Goal: Task Accomplishment & Management: Manage account settings

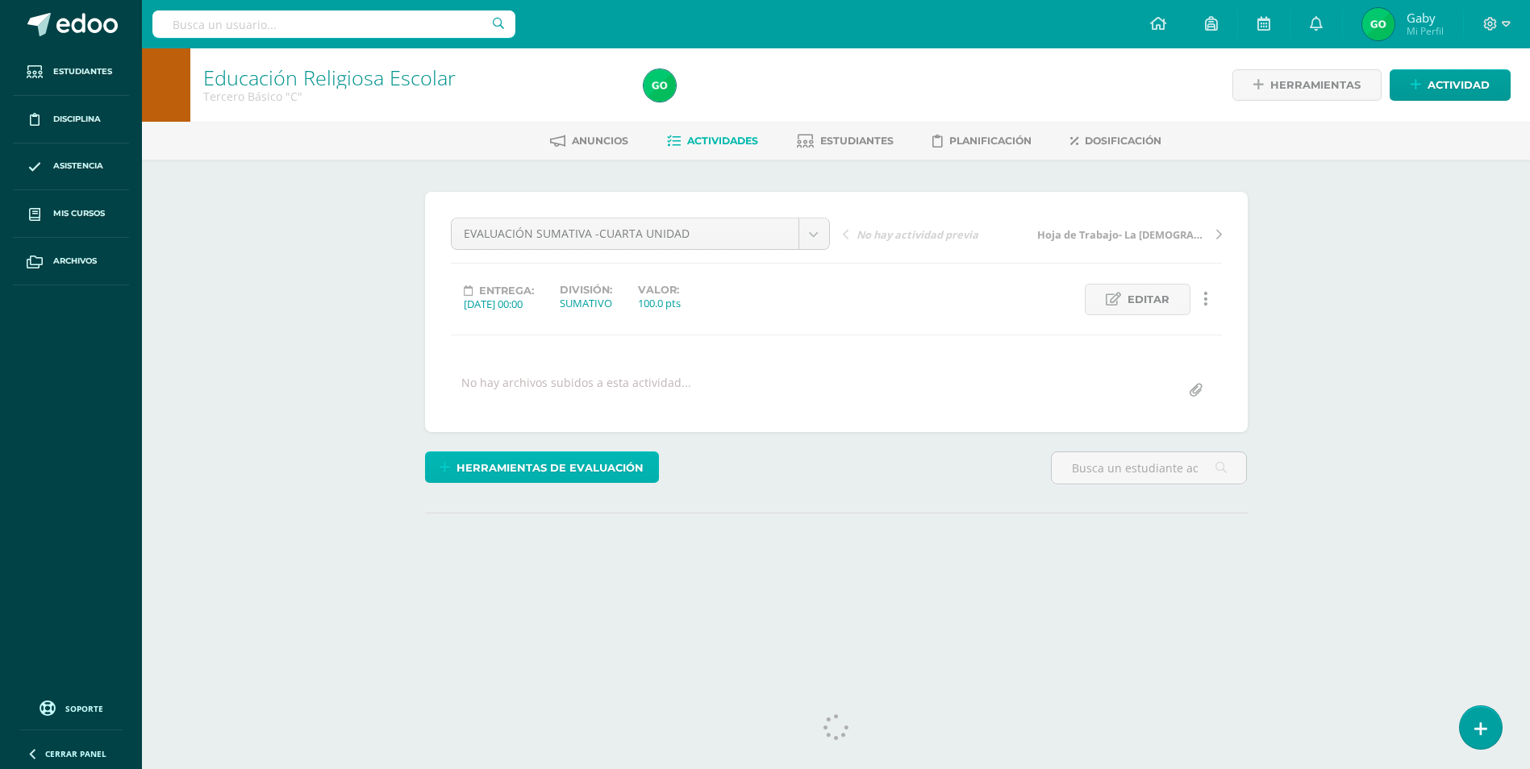
click at [618, 469] on span "Herramientas de evaluación" at bounding box center [549, 468] width 187 height 30
click at [560, 462] on span "Herramientas de evaluación" at bounding box center [549, 468] width 187 height 30
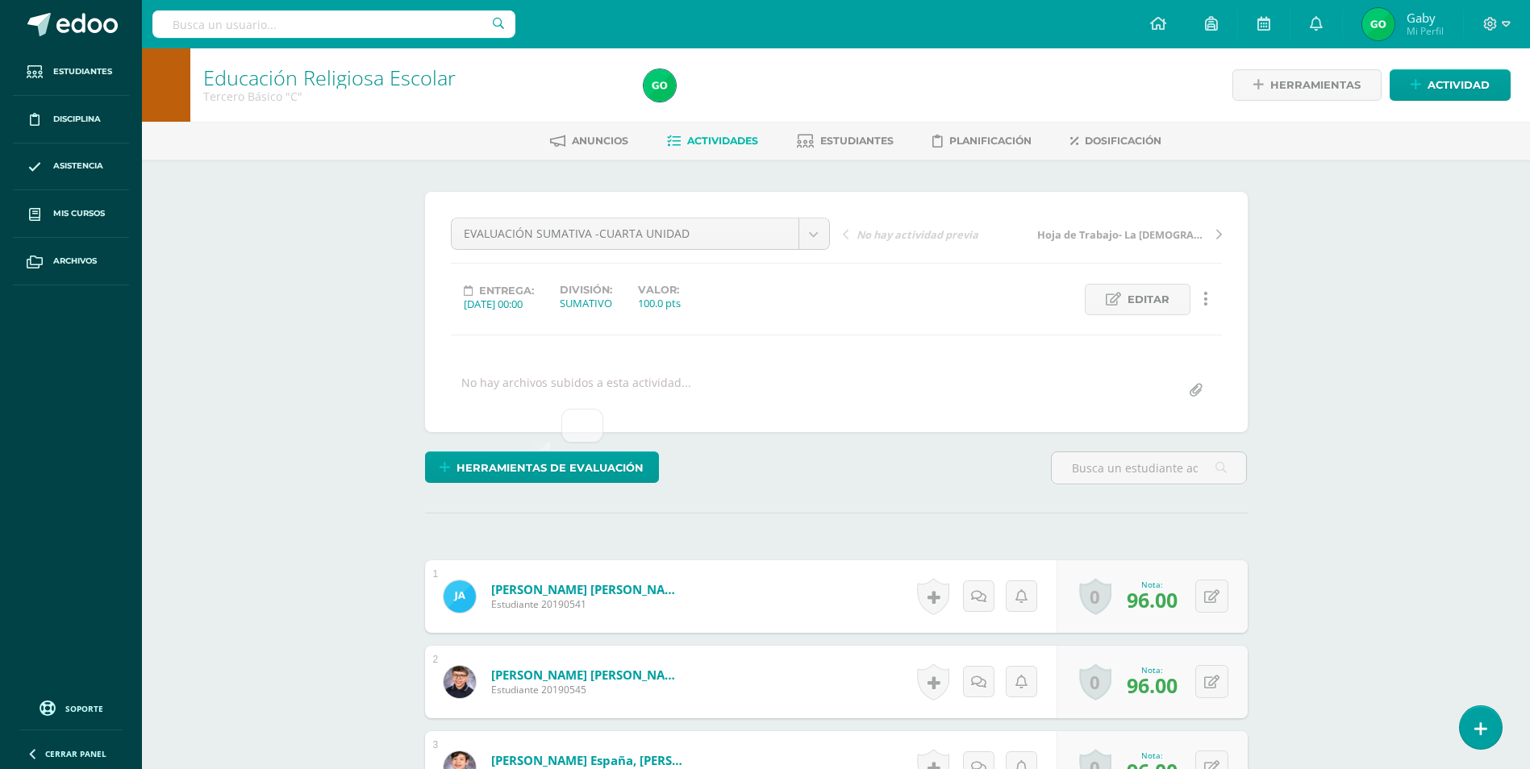
click at [567, 469] on span "Herramientas de evaluación" at bounding box center [549, 467] width 187 height 30
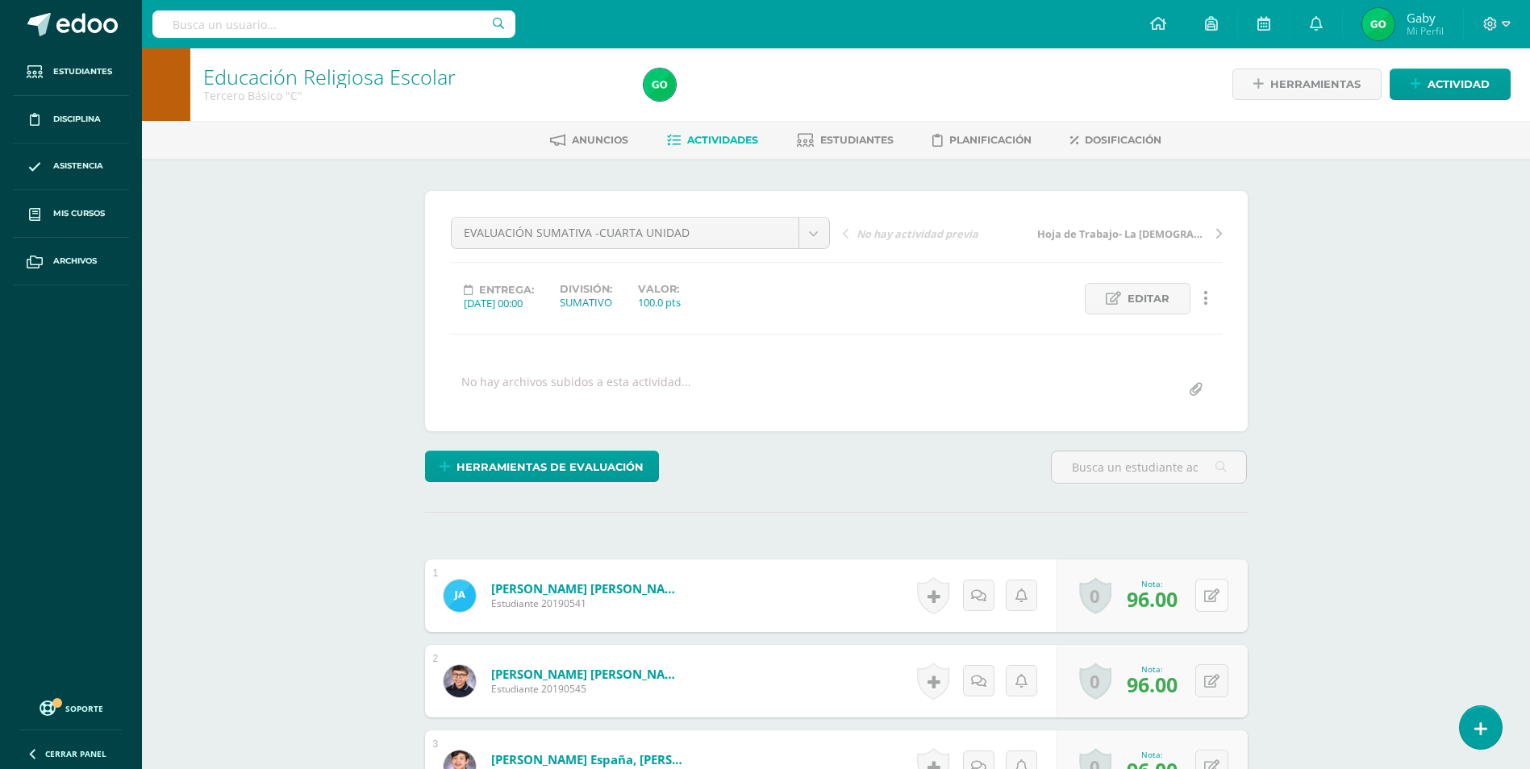
scroll to position [2, 0]
click at [1218, 596] on button at bounding box center [1222, 595] width 34 height 34
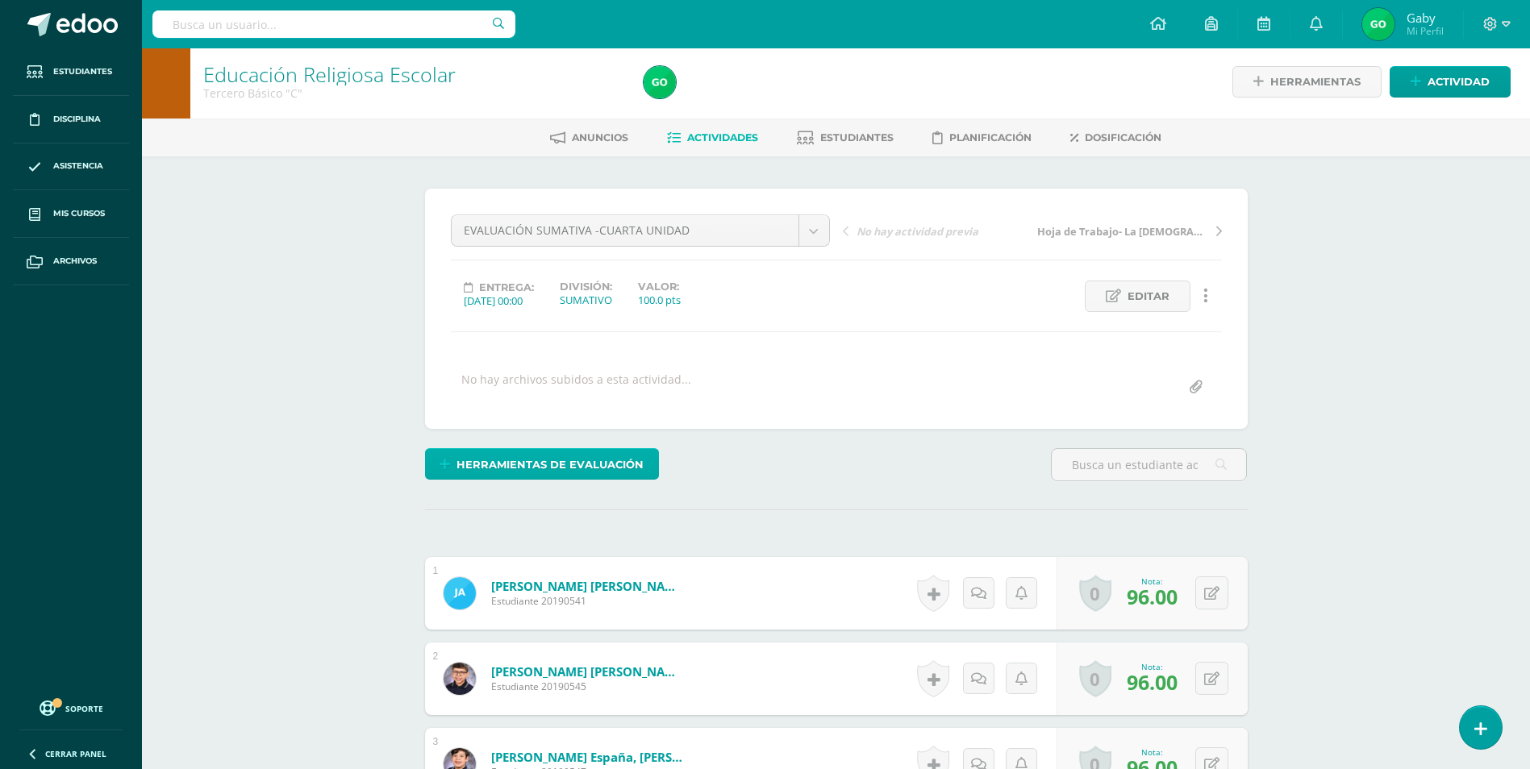
scroll to position [0, 0]
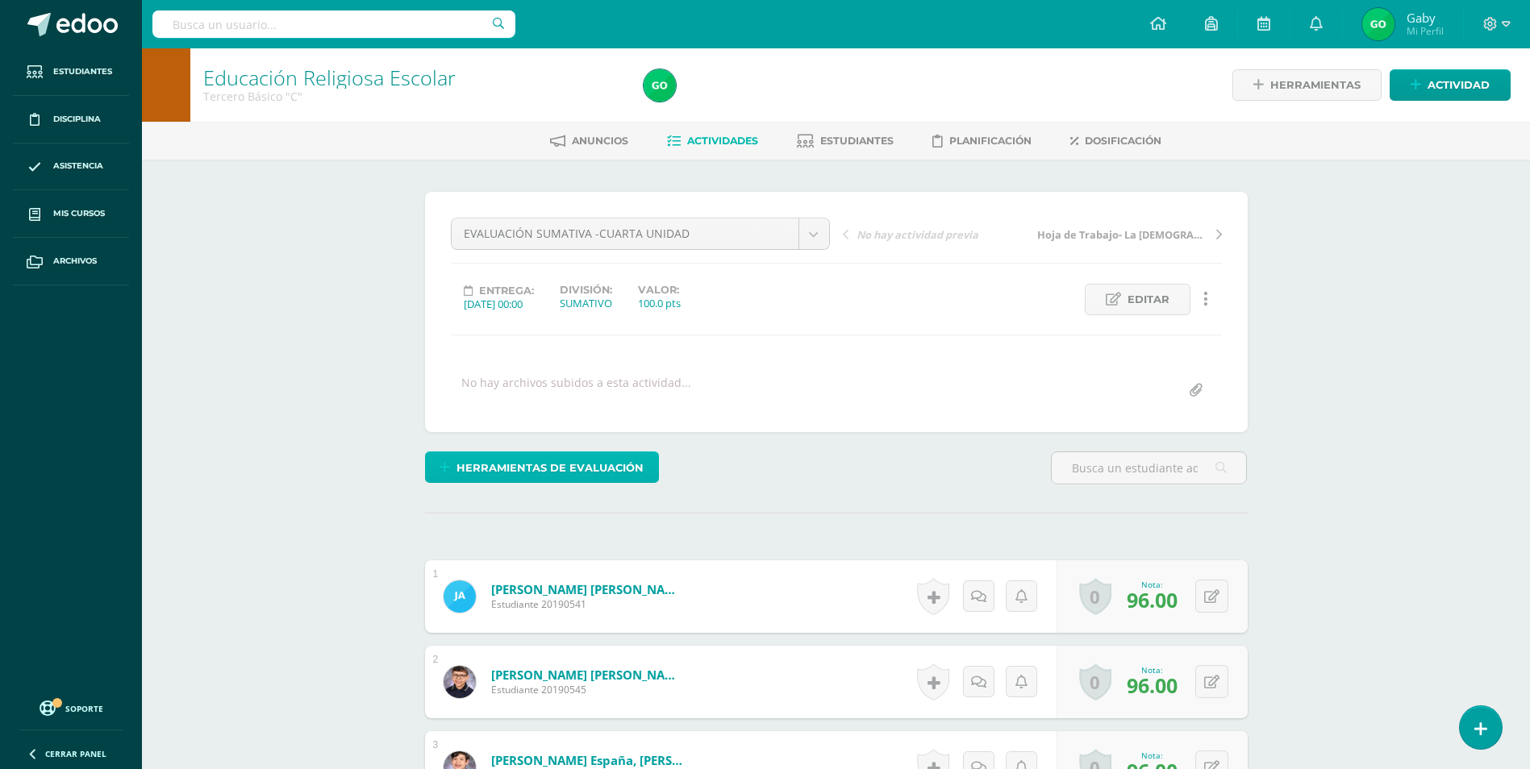
click at [576, 455] on span "Herramientas de evaluación" at bounding box center [549, 468] width 187 height 30
click at [525, 477] on span "Herramientas de evaluación" at bounding box center [549, 467] width 187 height 30
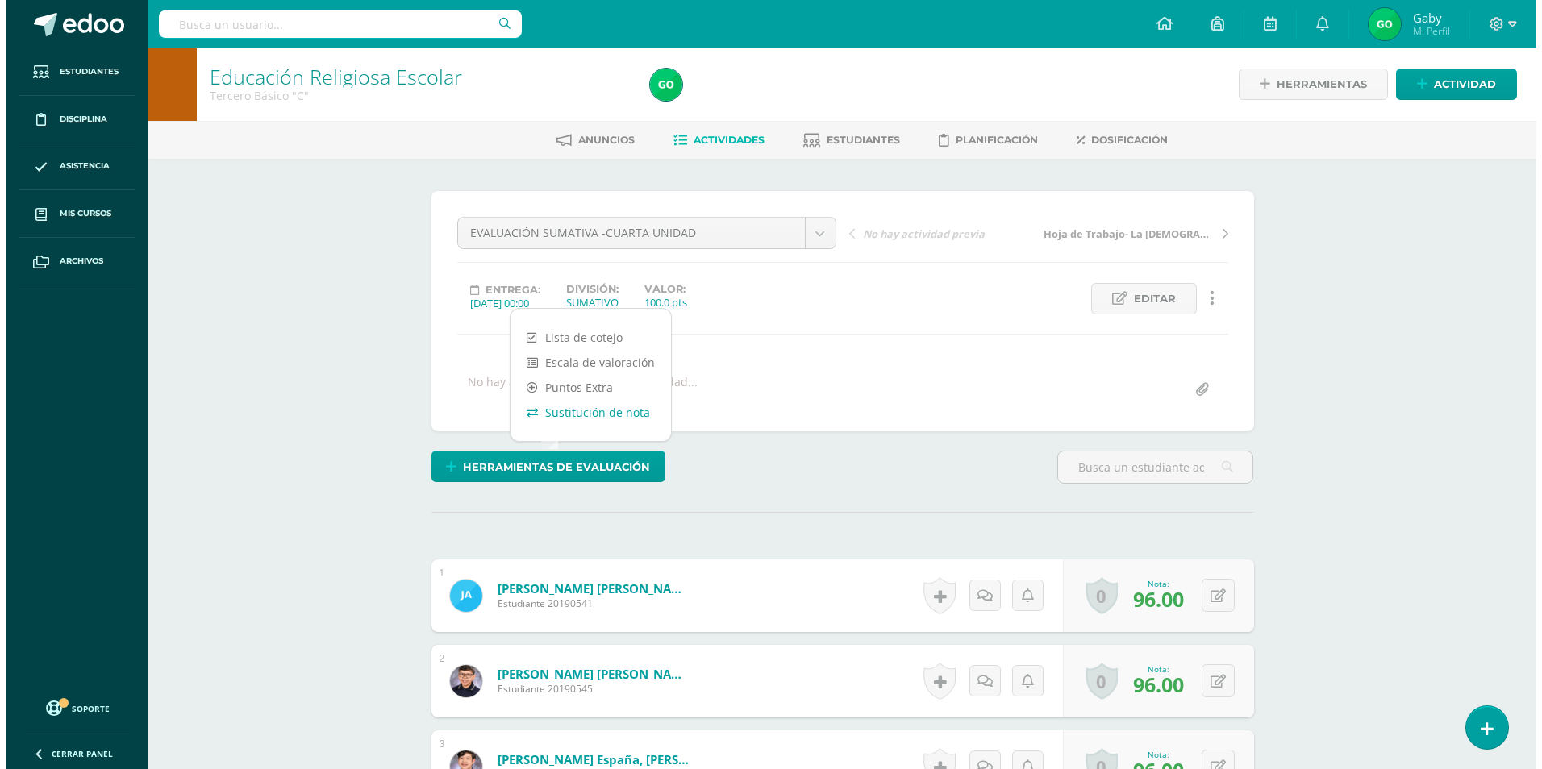
scroll to position [2, 0]
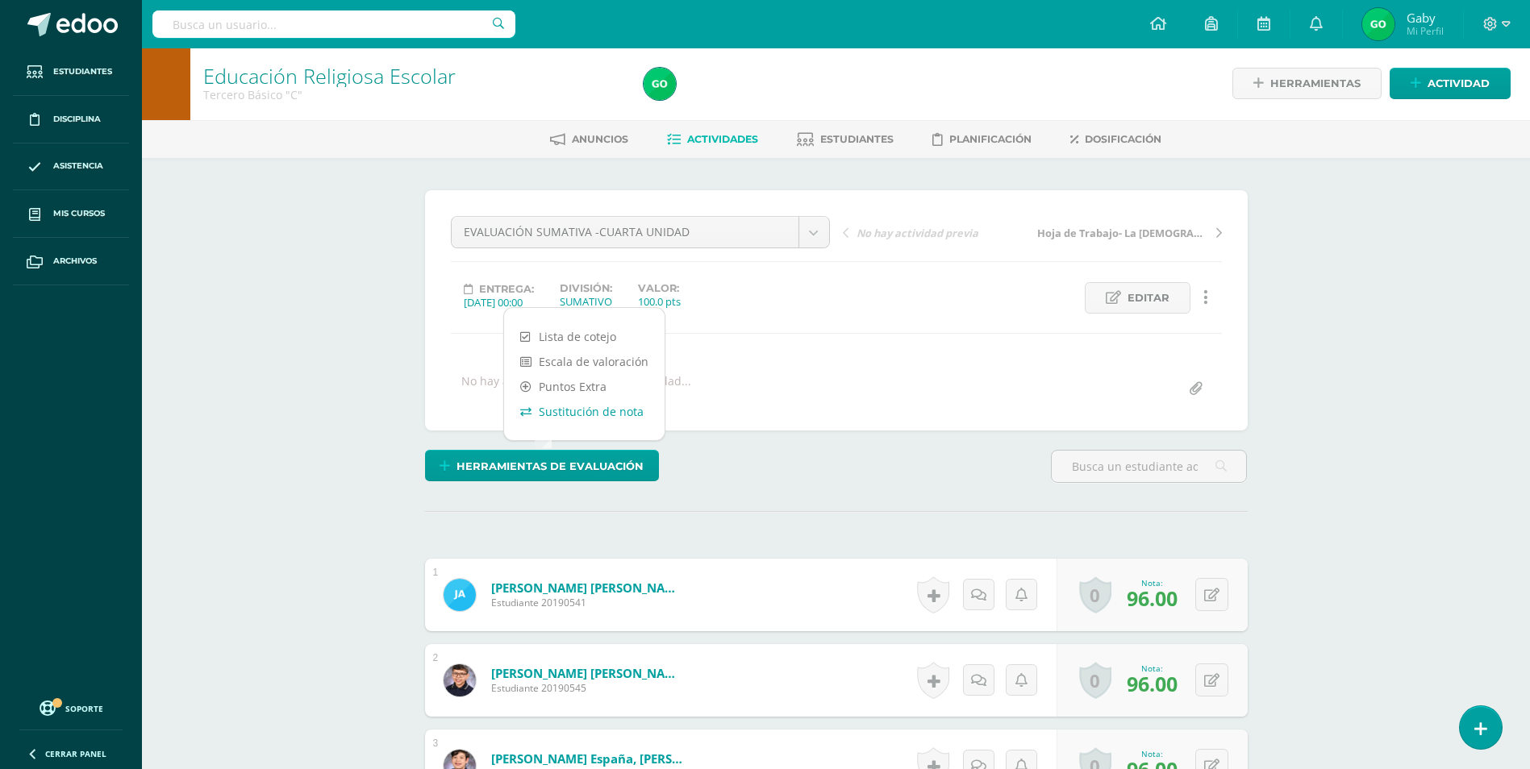
click at [590, 410] on link "Sustitución de nota" at bounding box center [584, 411] width 160 height 25
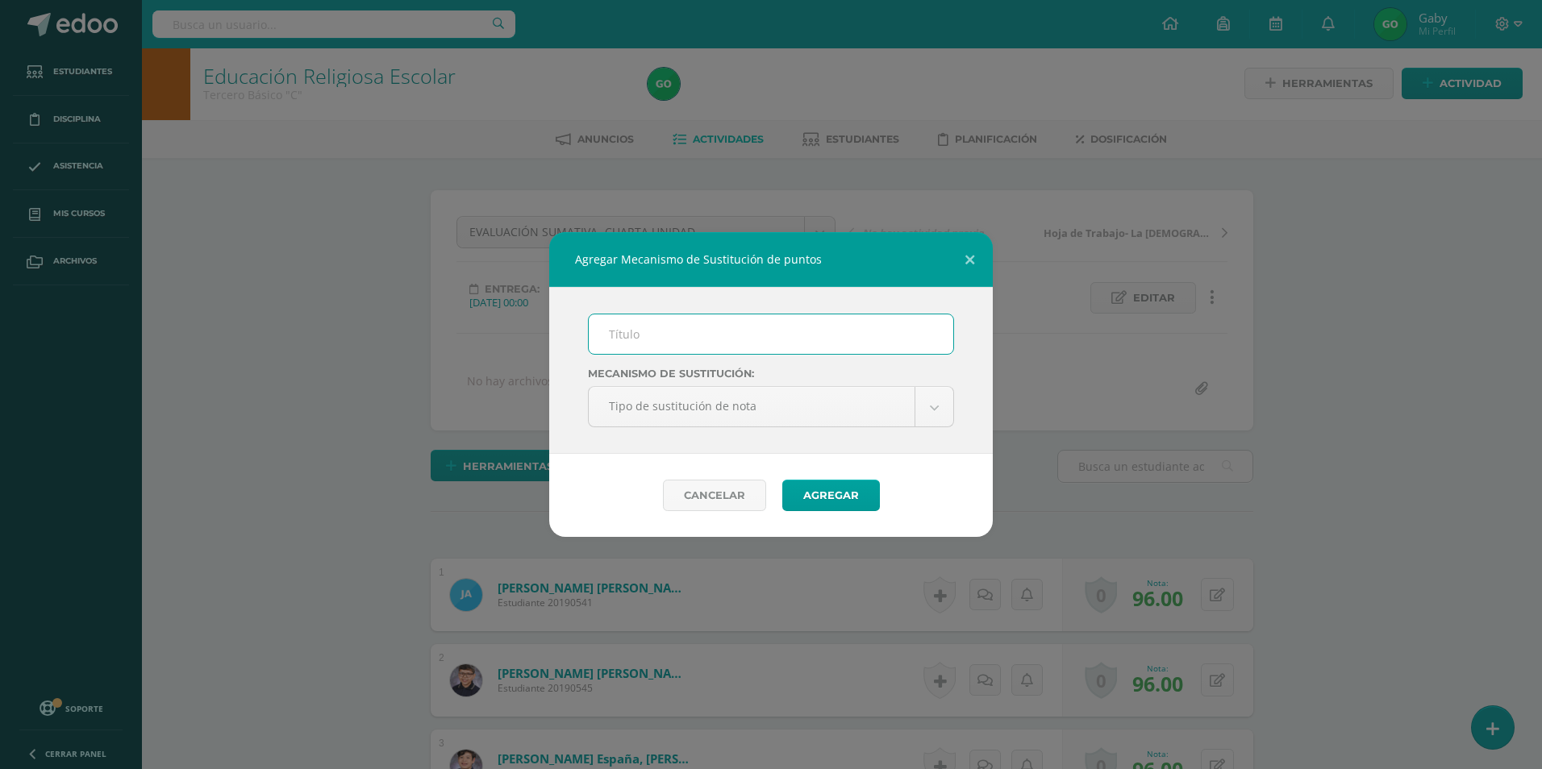
click at [714, 330] on input "text" at bounding box center [771, 334] width 364 height 40
type input "PMA- CUARTA UNIDAD"
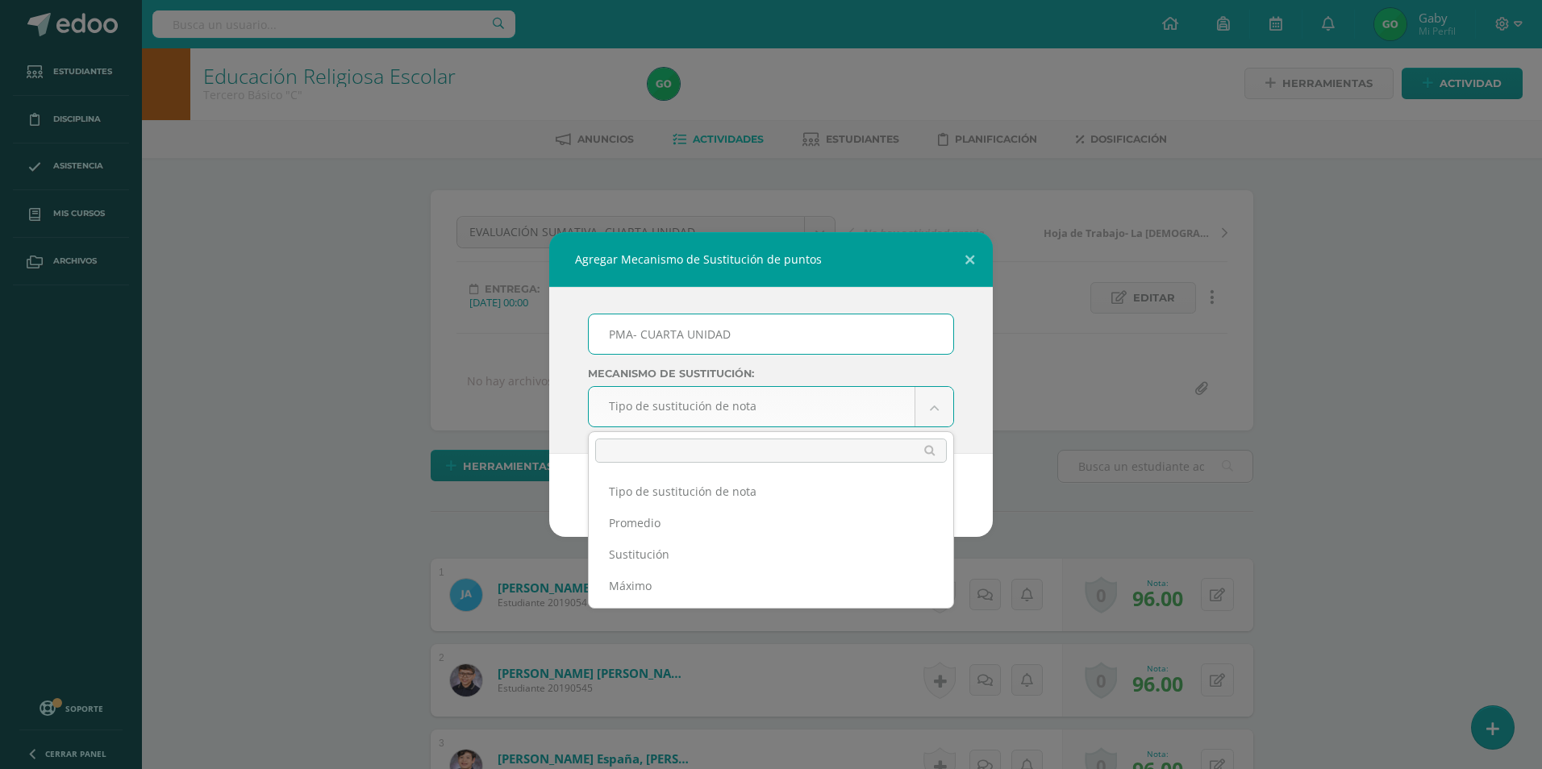
scroll to position [2, 0]
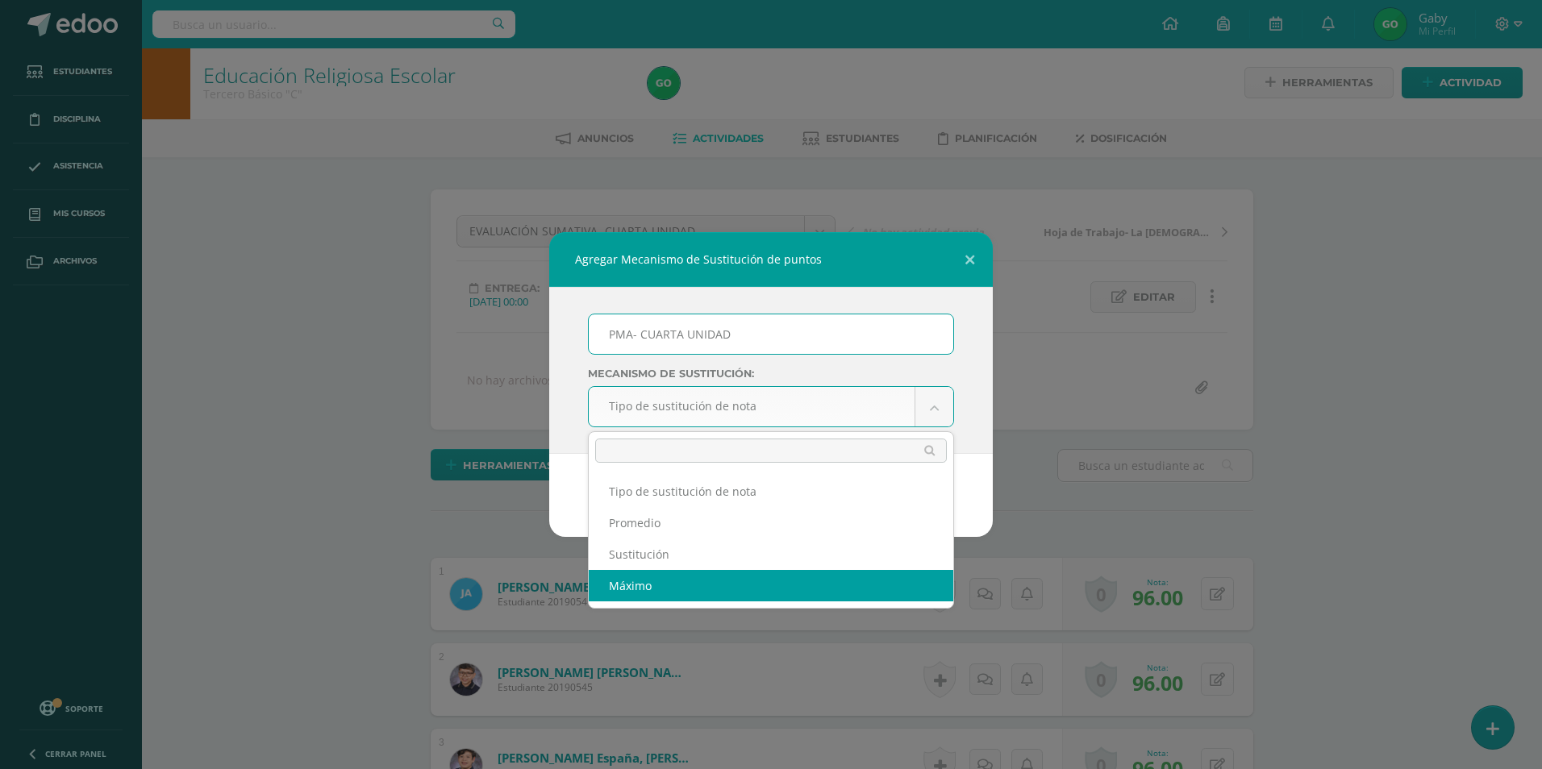
select select "maximum"
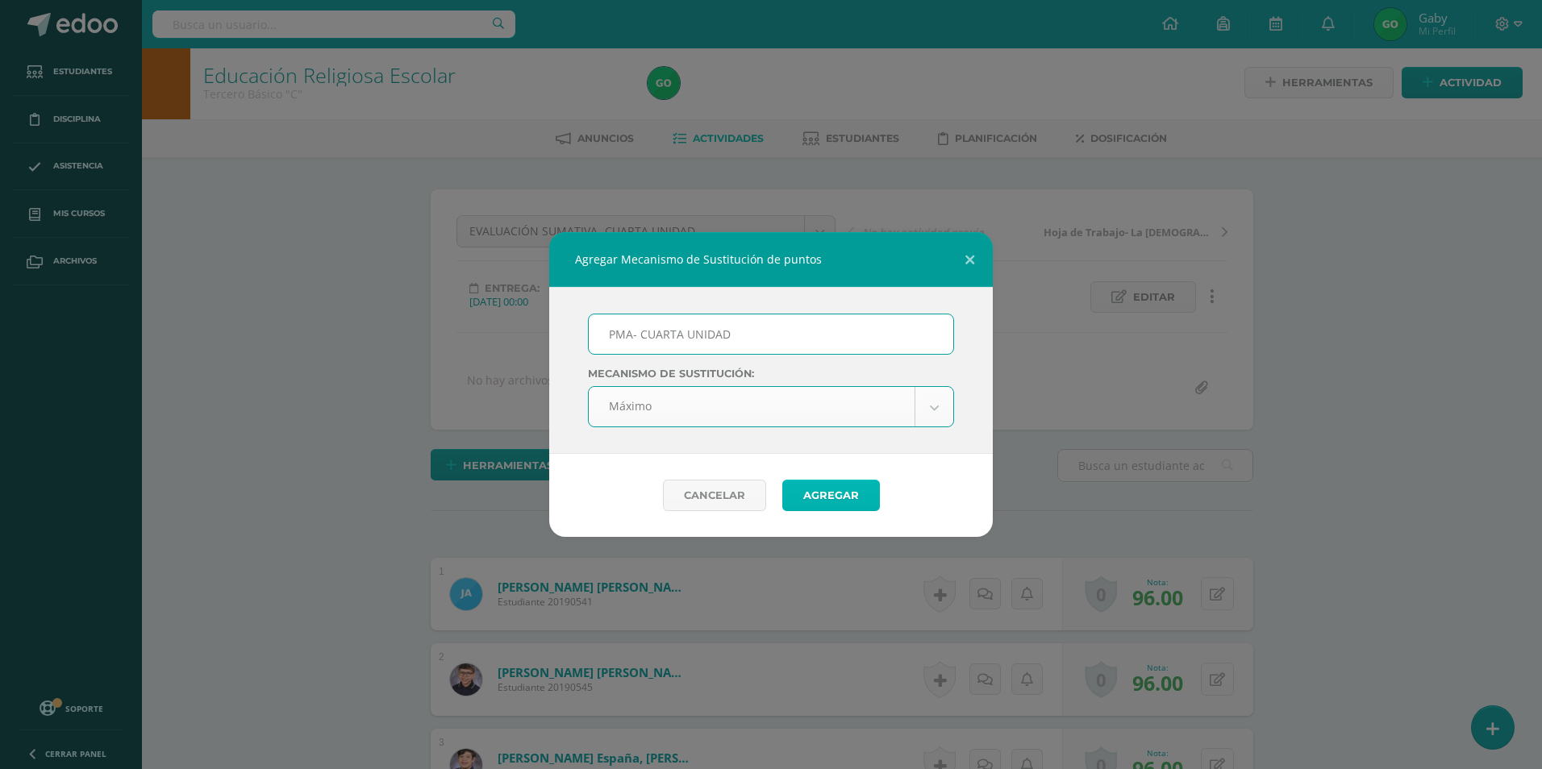
click at [838, 490] on button "Agregar" at bounding box center [831, 495] width 98 height 31
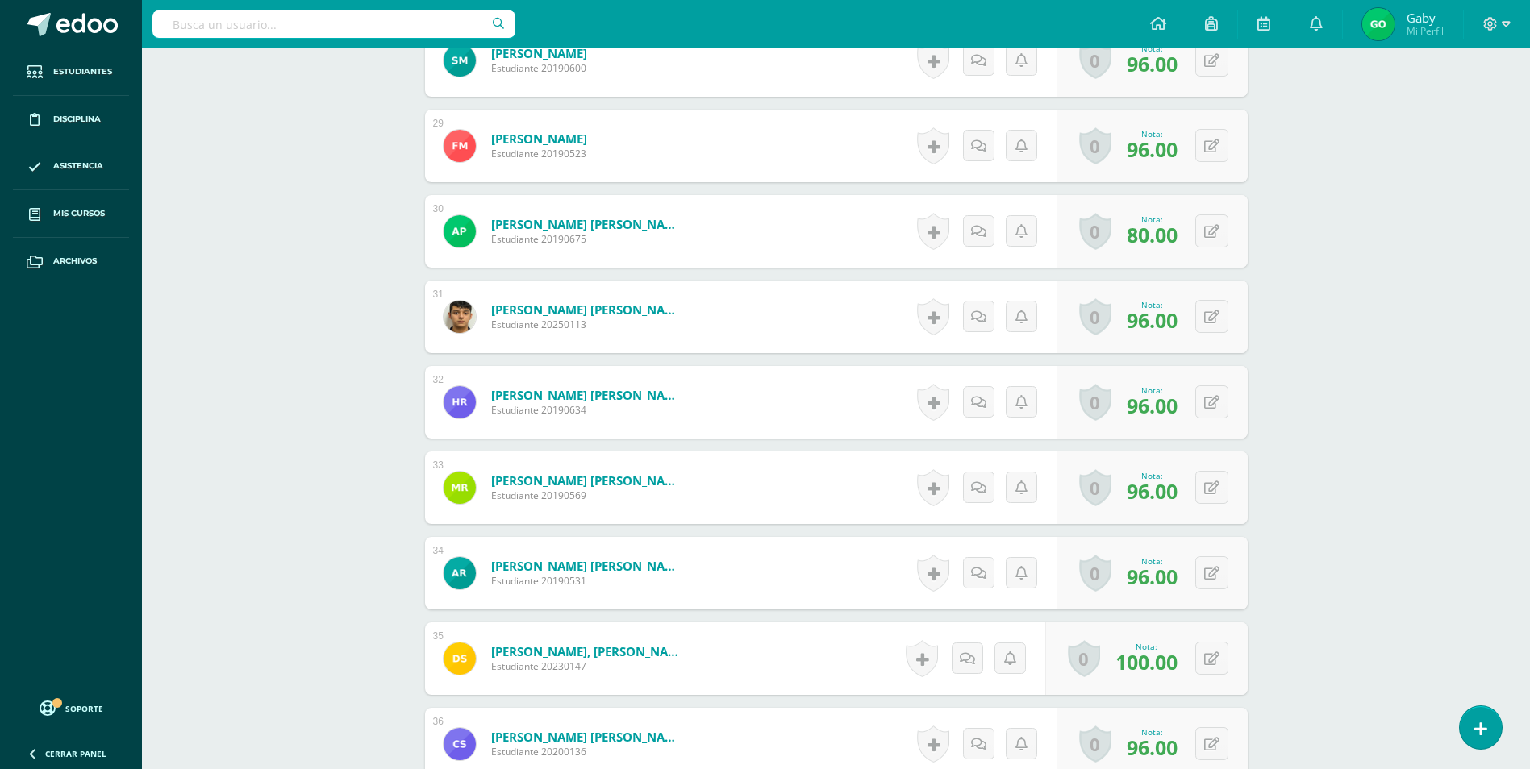
scroll to position [2909, 0]
click at [1214, 395] on icon at bounding box center [1211, 402] width 15 height 14
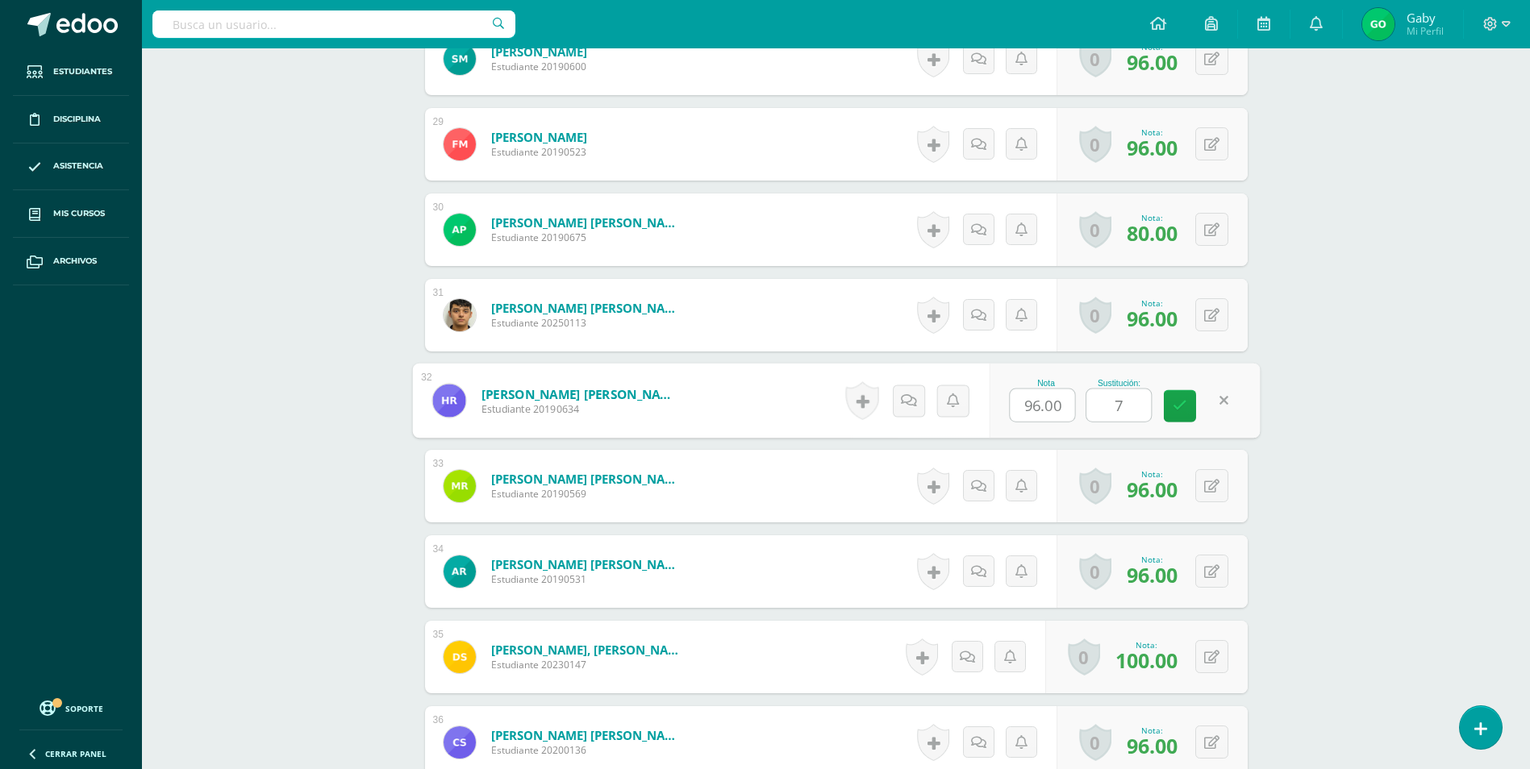
type input "75"
click at [1186, 406] on link at bounding box center [1180, 406] width 32 height 32
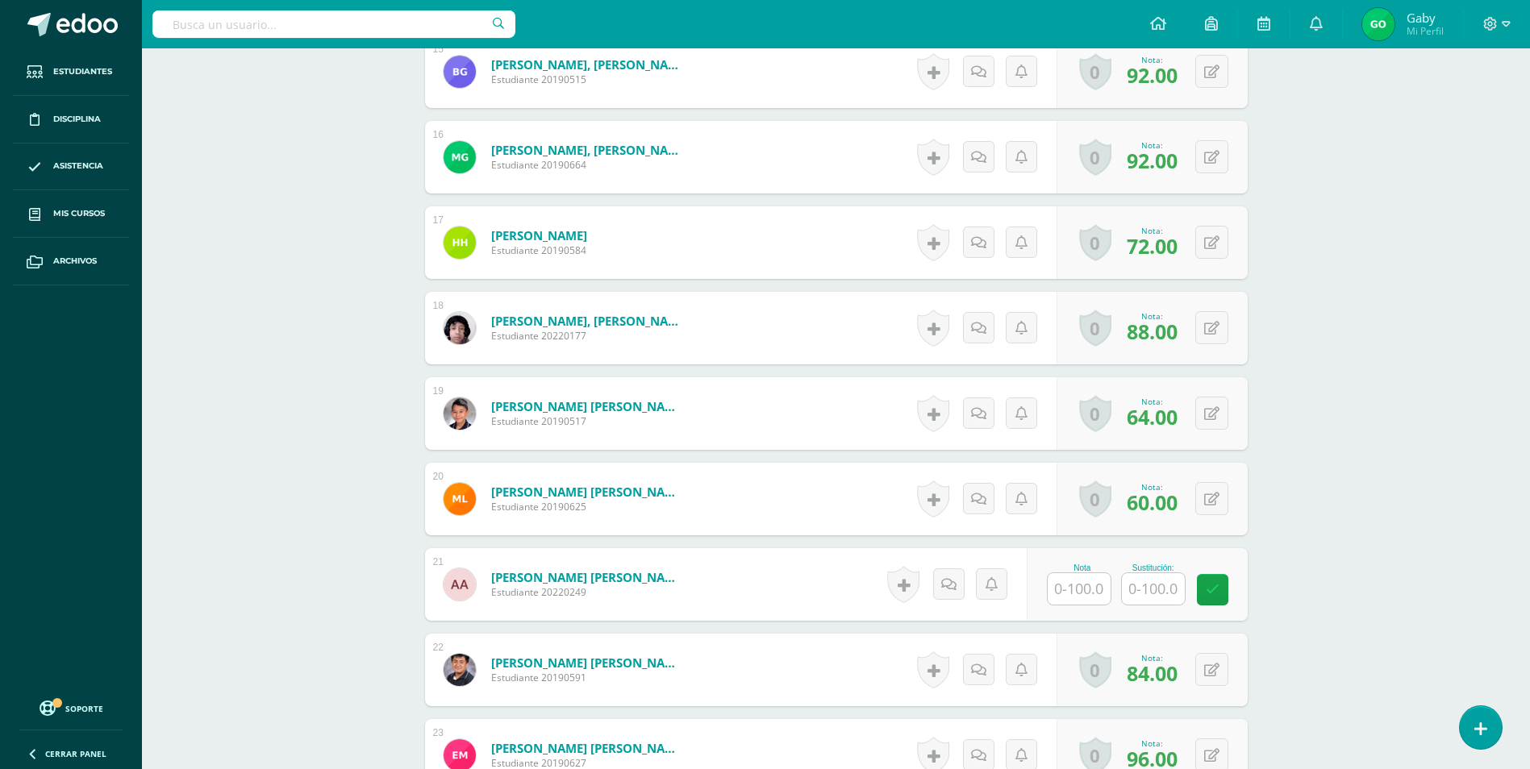
scroll to position [1781, 0]
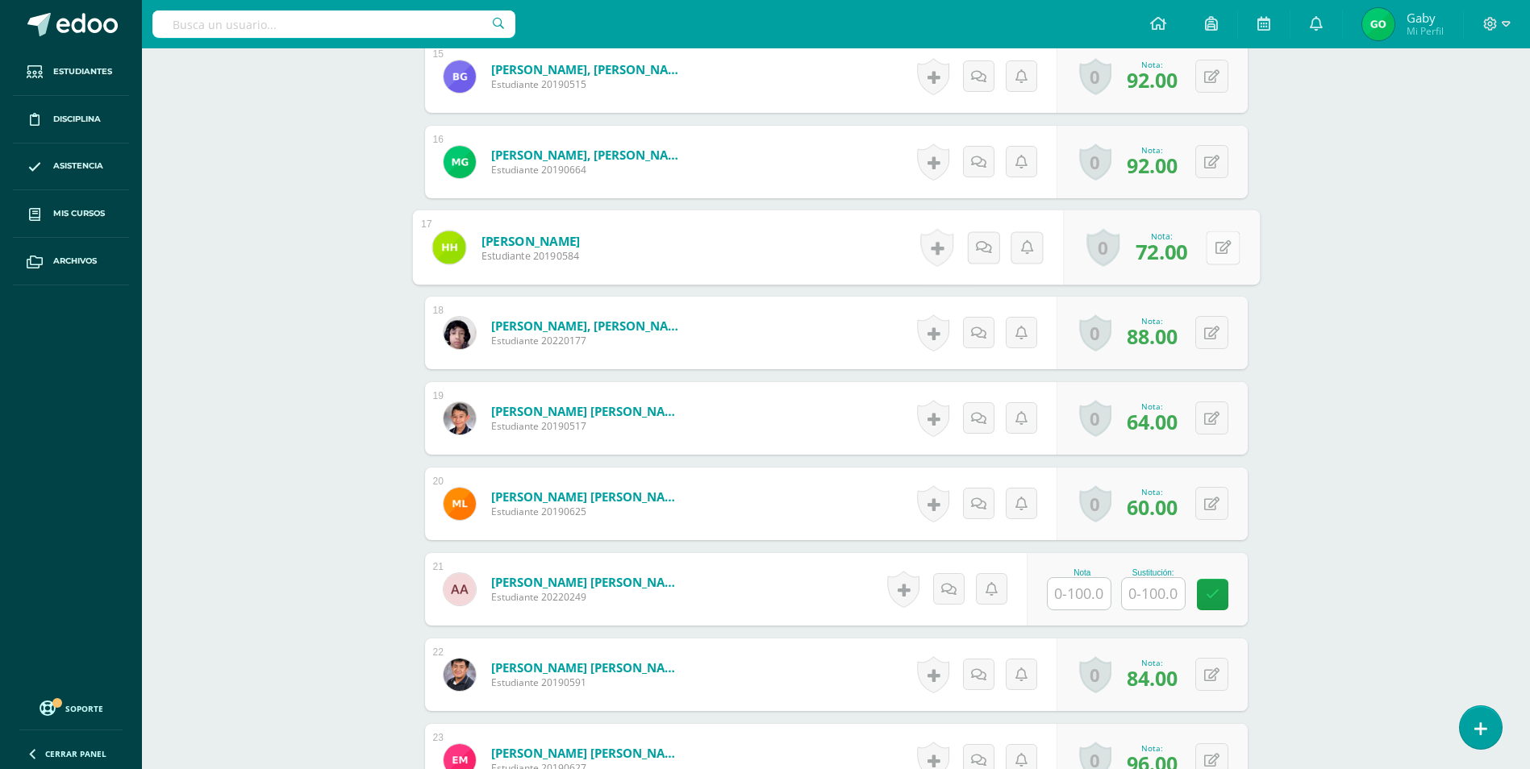
click at [1215, 248] on icon at bounding box center [1222, 247] width 16 height 14
type input "85"
click at [1180, 252] on icon at bounding box center [1179, 253] width 15 height 14
click at [1212, 414] on button at bounding box center [1222, 419] width 34 height 34
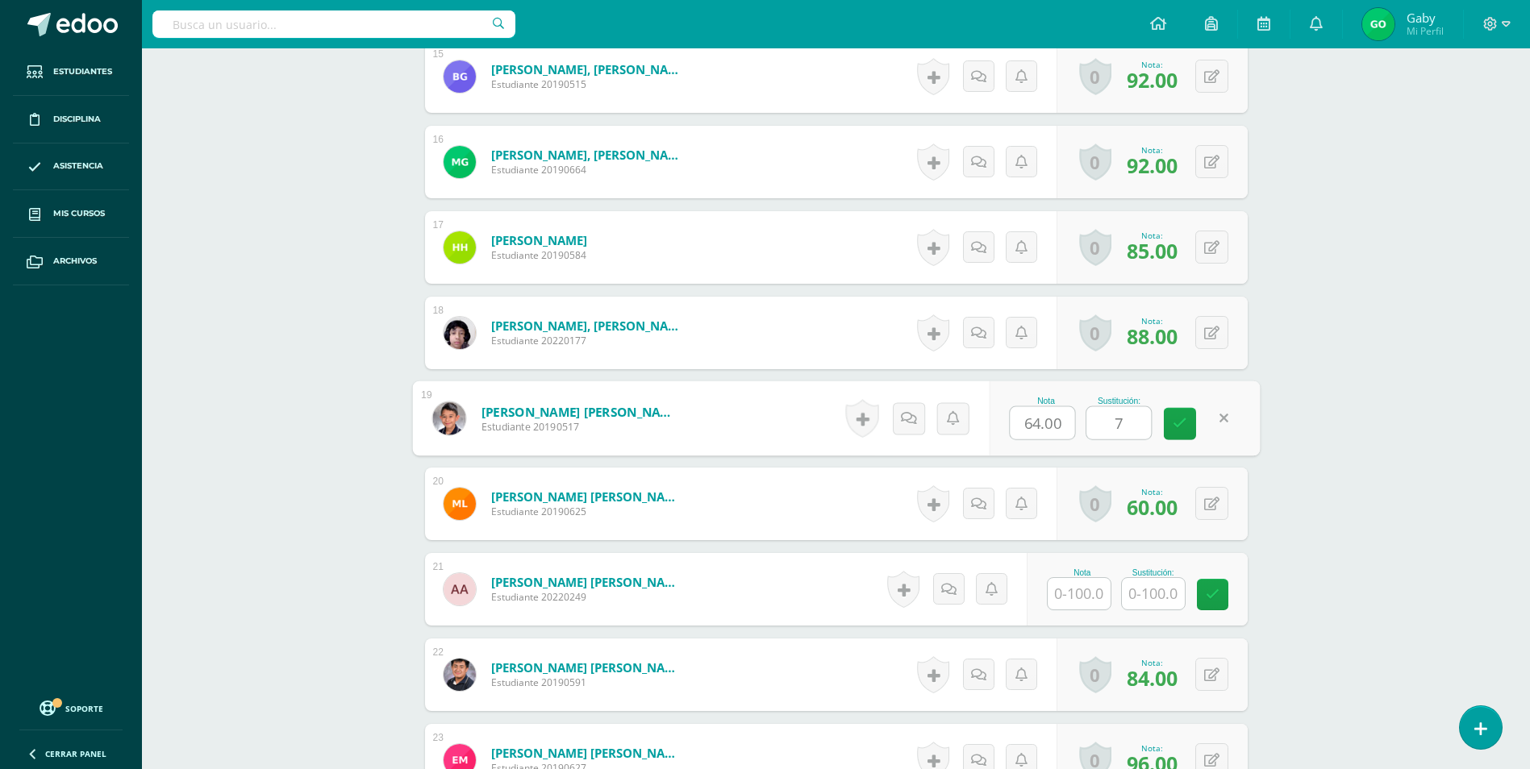
type input "75"
click at [1178, 418] on icon at bounding box center [1179, 424] width 15 height 14
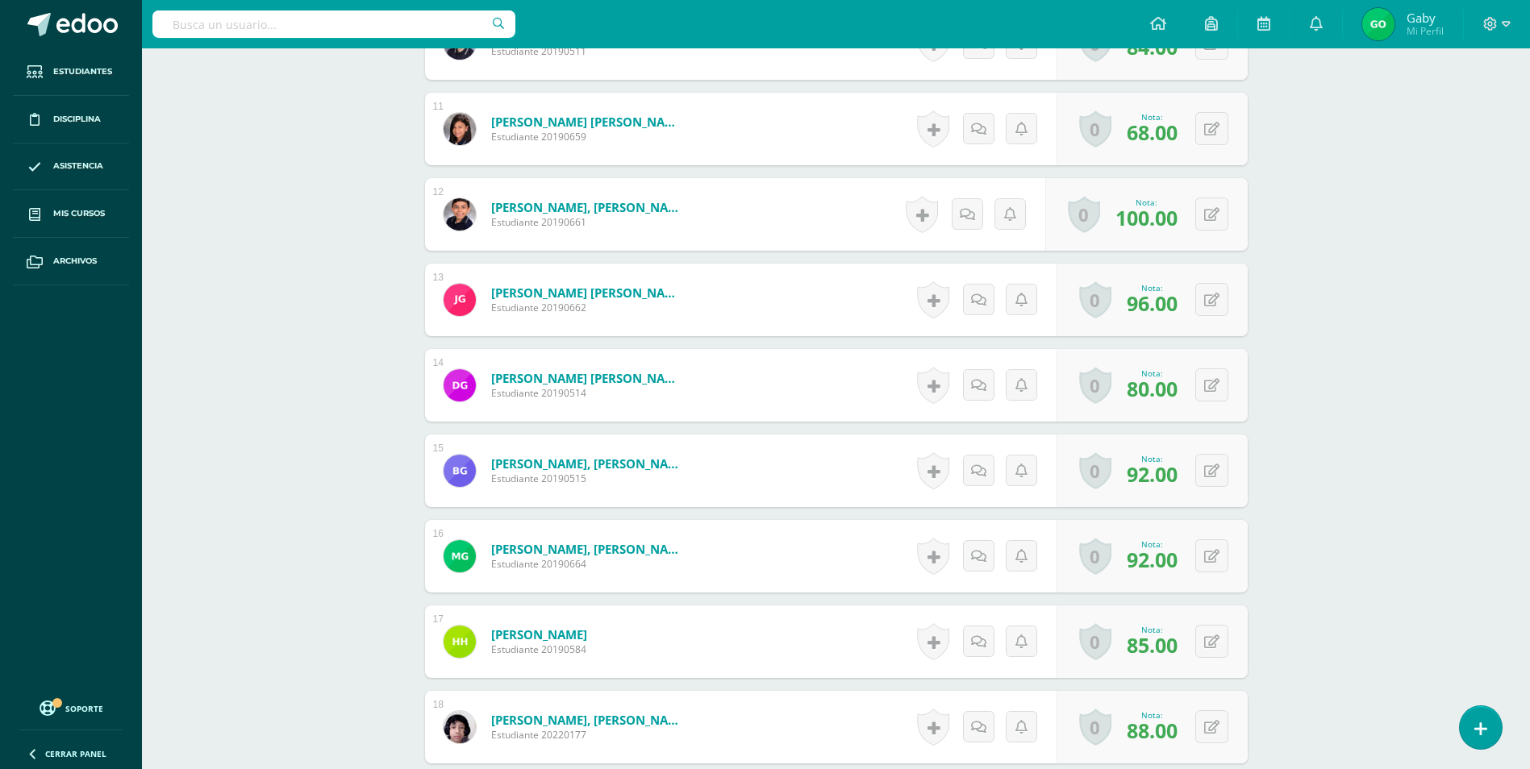
scroll to position [1378, 0]
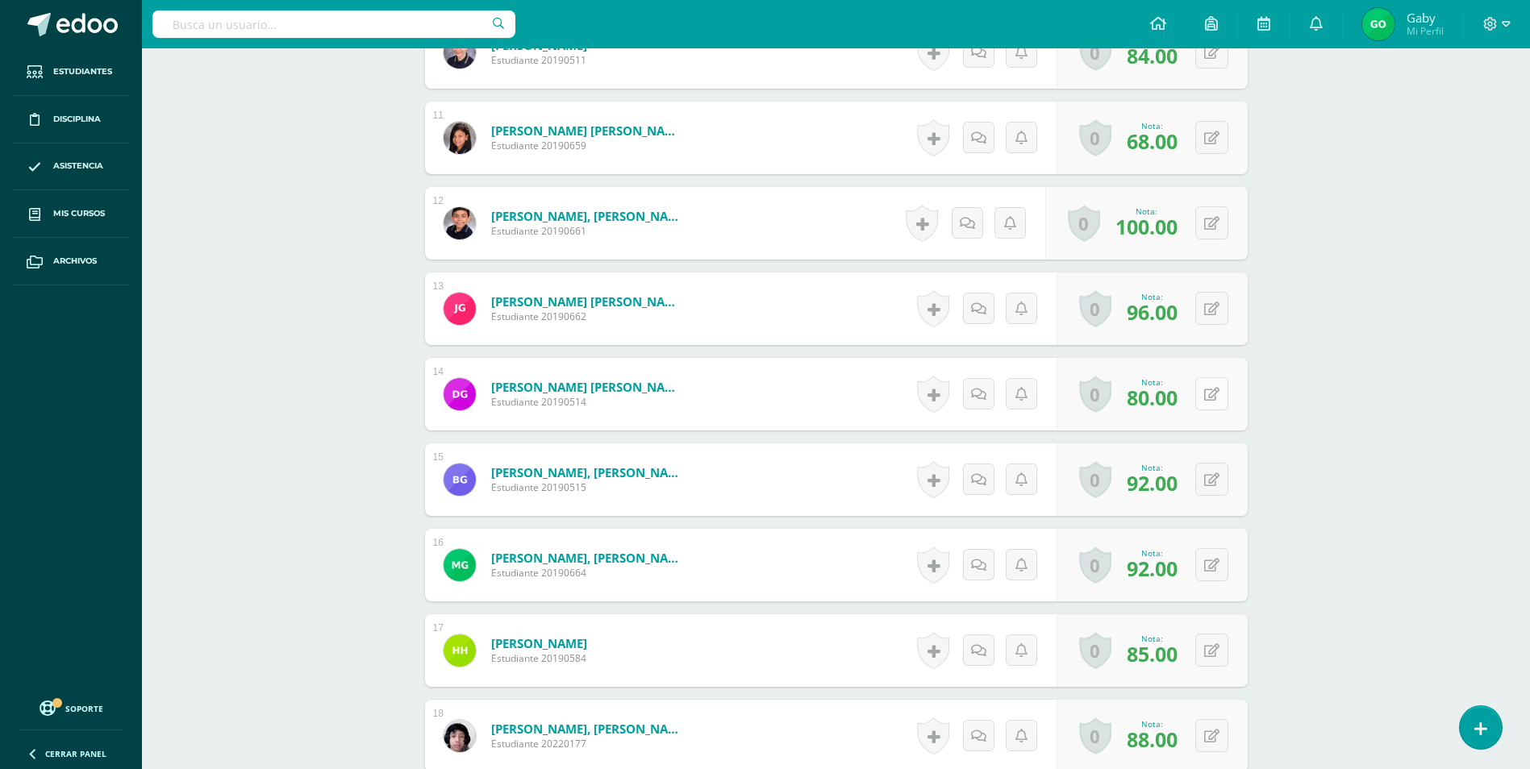
click at [1215, 402] on button at bounding box center [1211, 393] width 33 height 33
type input "80"
click at [1184, 402] on icon at bounding box center [1179, 400] width 15 height 14
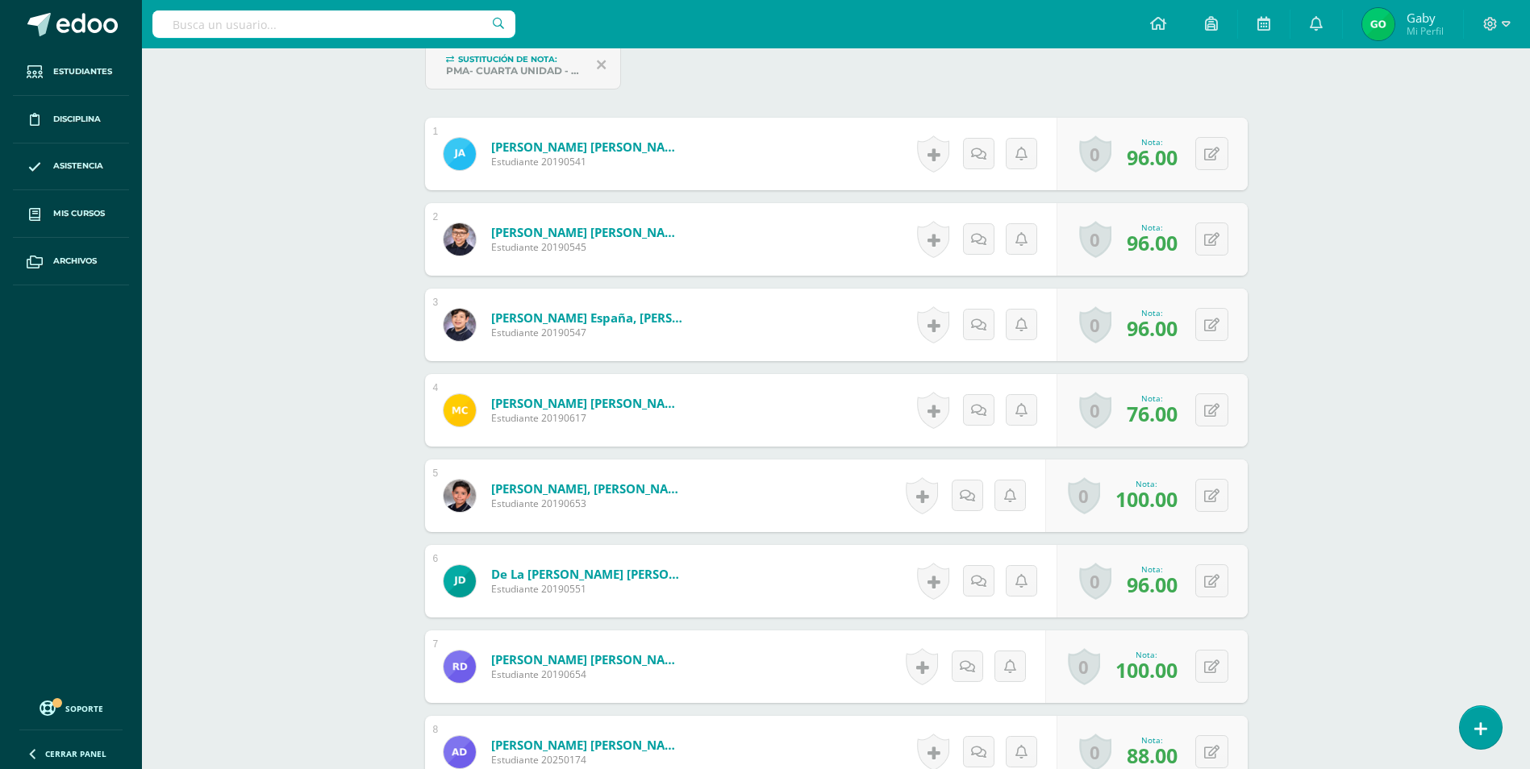
scroll to position [249, 0]
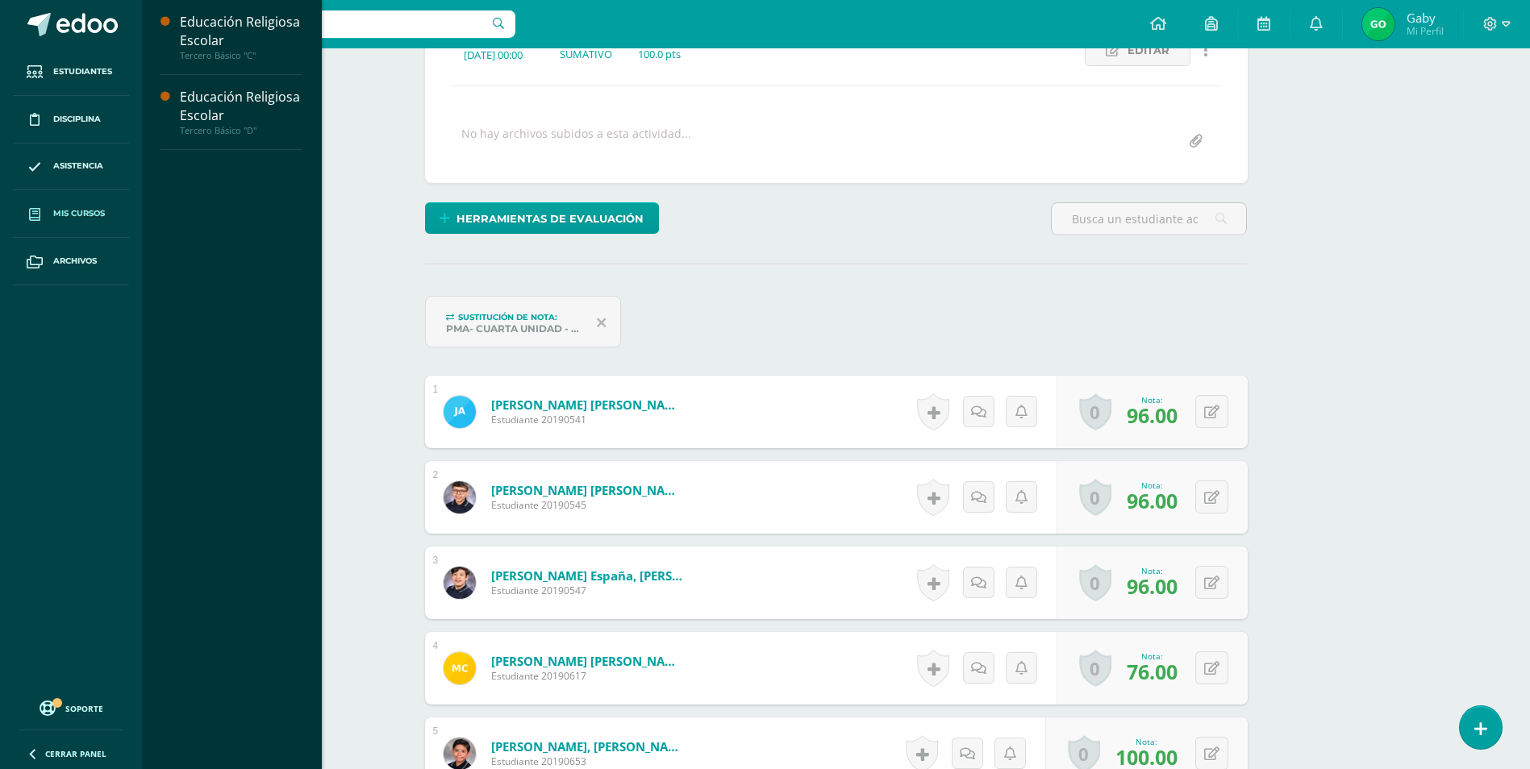
click at [85, 210] on span "Mis cursos" at bounding box center [79, 213] width 52 height 13
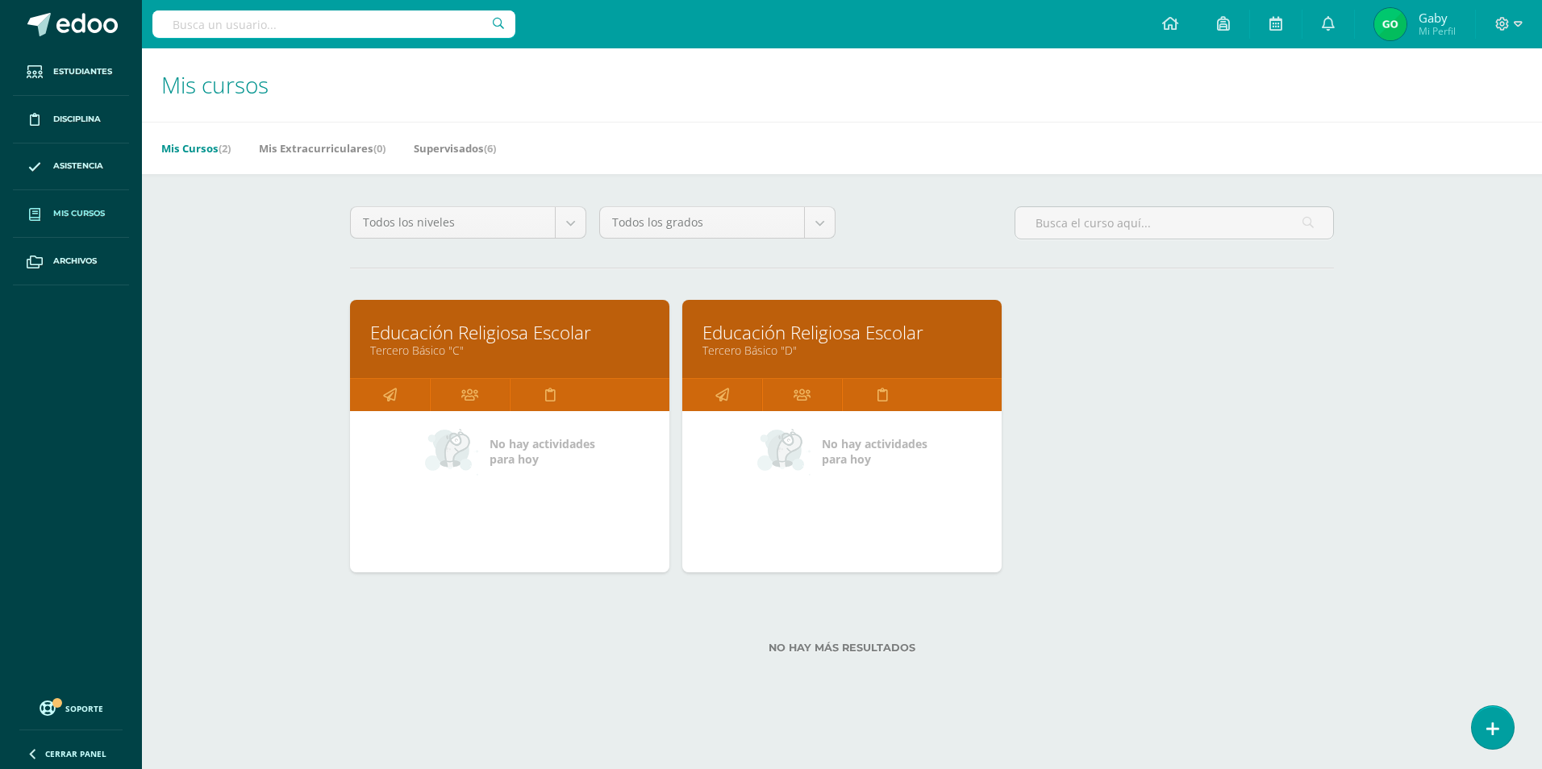
click at [845, 354] on link "Tercero Básico "D"" at bounding box center [841, 350] width 279 height 15
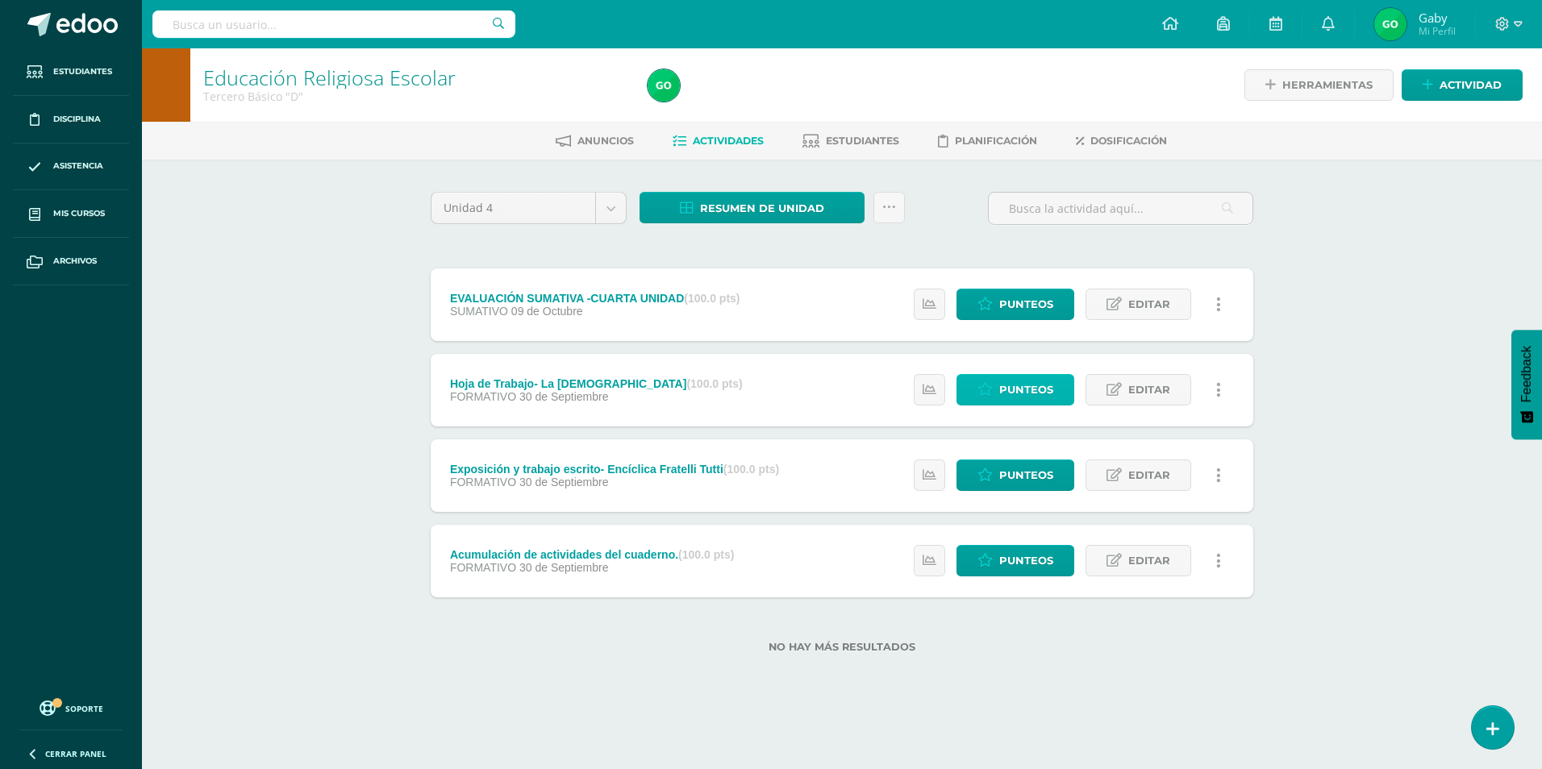
drag, startPoint x: 963, startPoint y: 256, endPoint x: 1014, endPoint y: 387, distance: 140.2
click at [1014, 387] on span "Punteos" at bounding box center [1026, 390] width 54 height 30
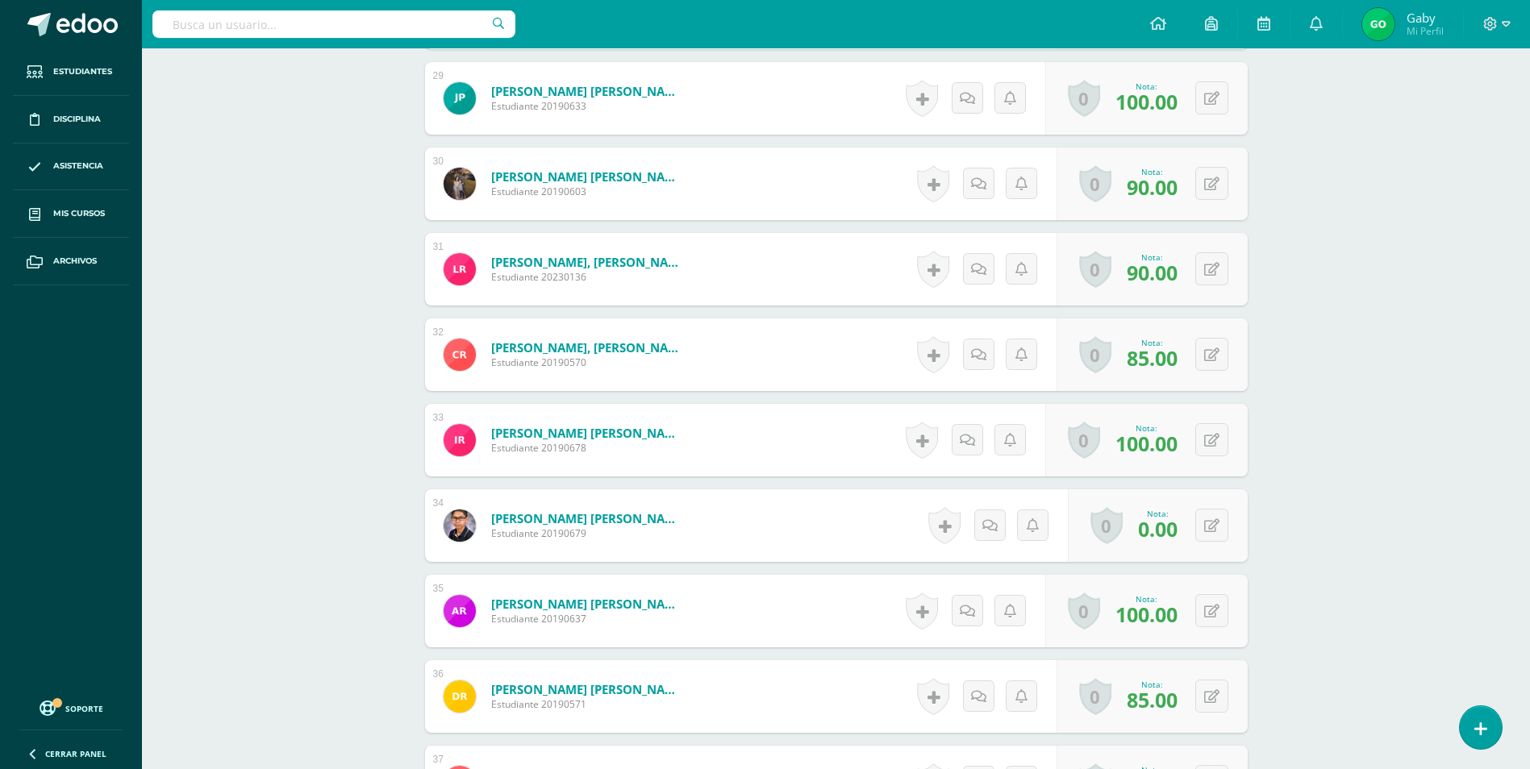
scroll to position [2955, 0]
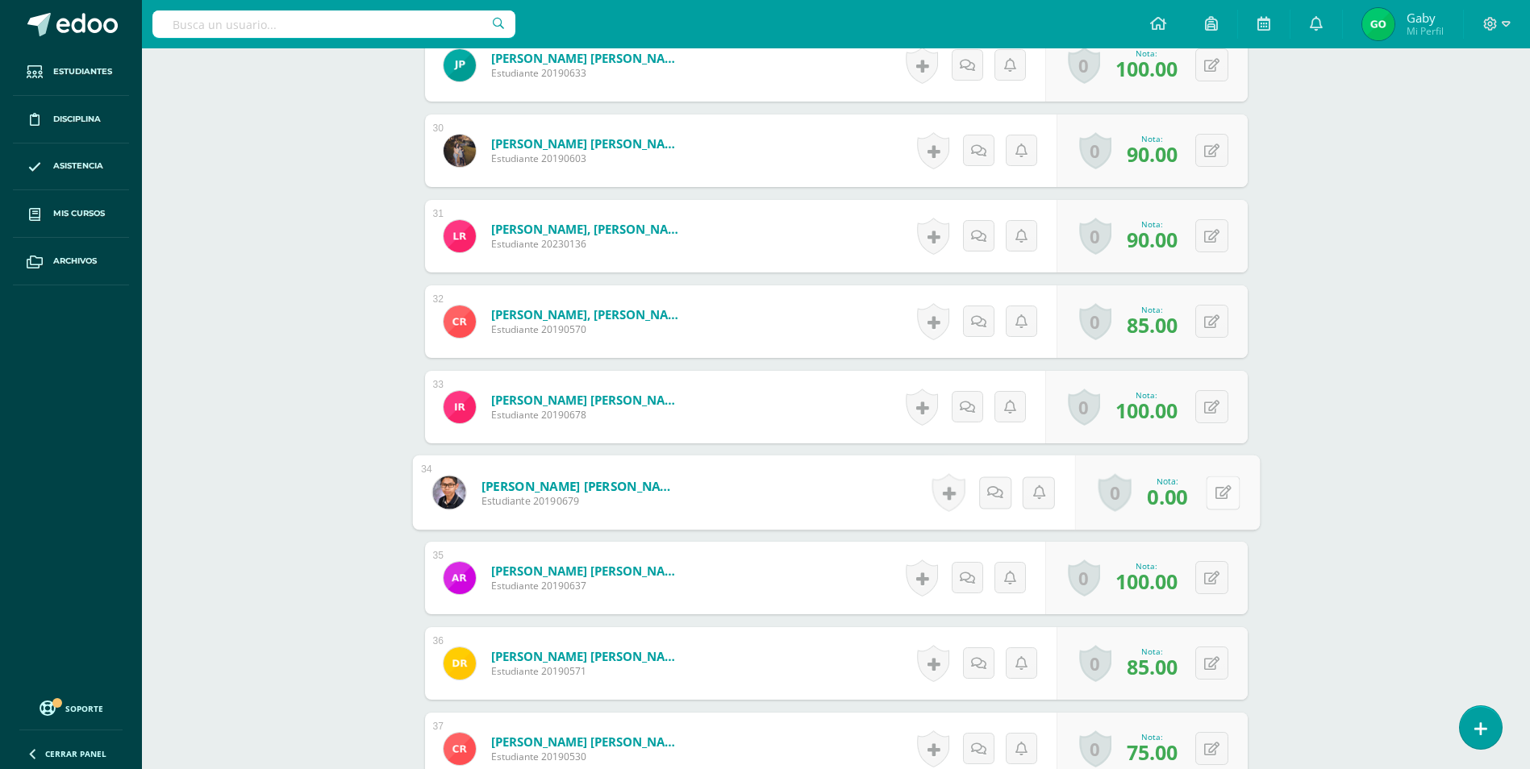
click at [1222, 494] on button at bounding box center [1222, 493] width 34 height 34
type input "60"
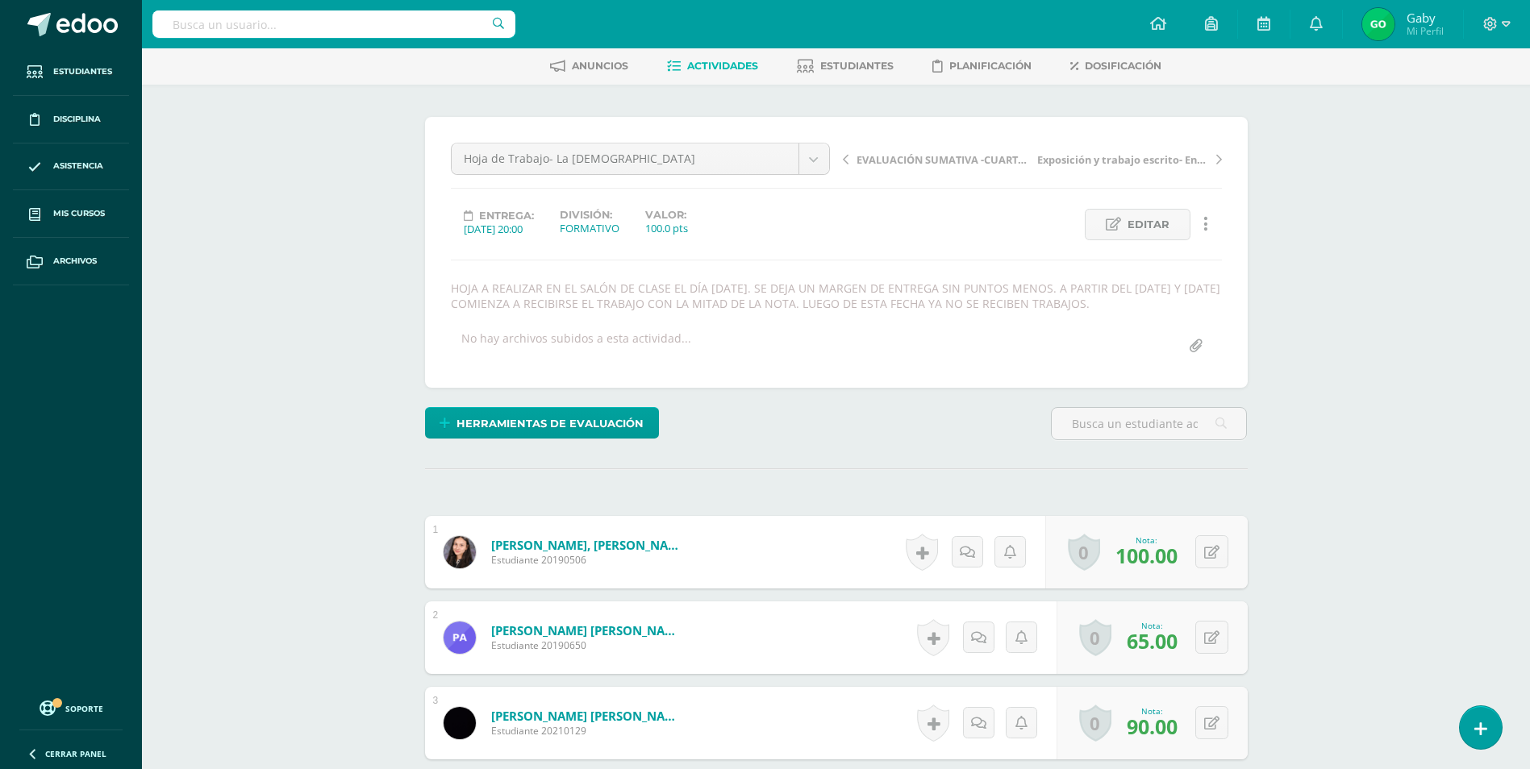
scroll to position [0, 0]
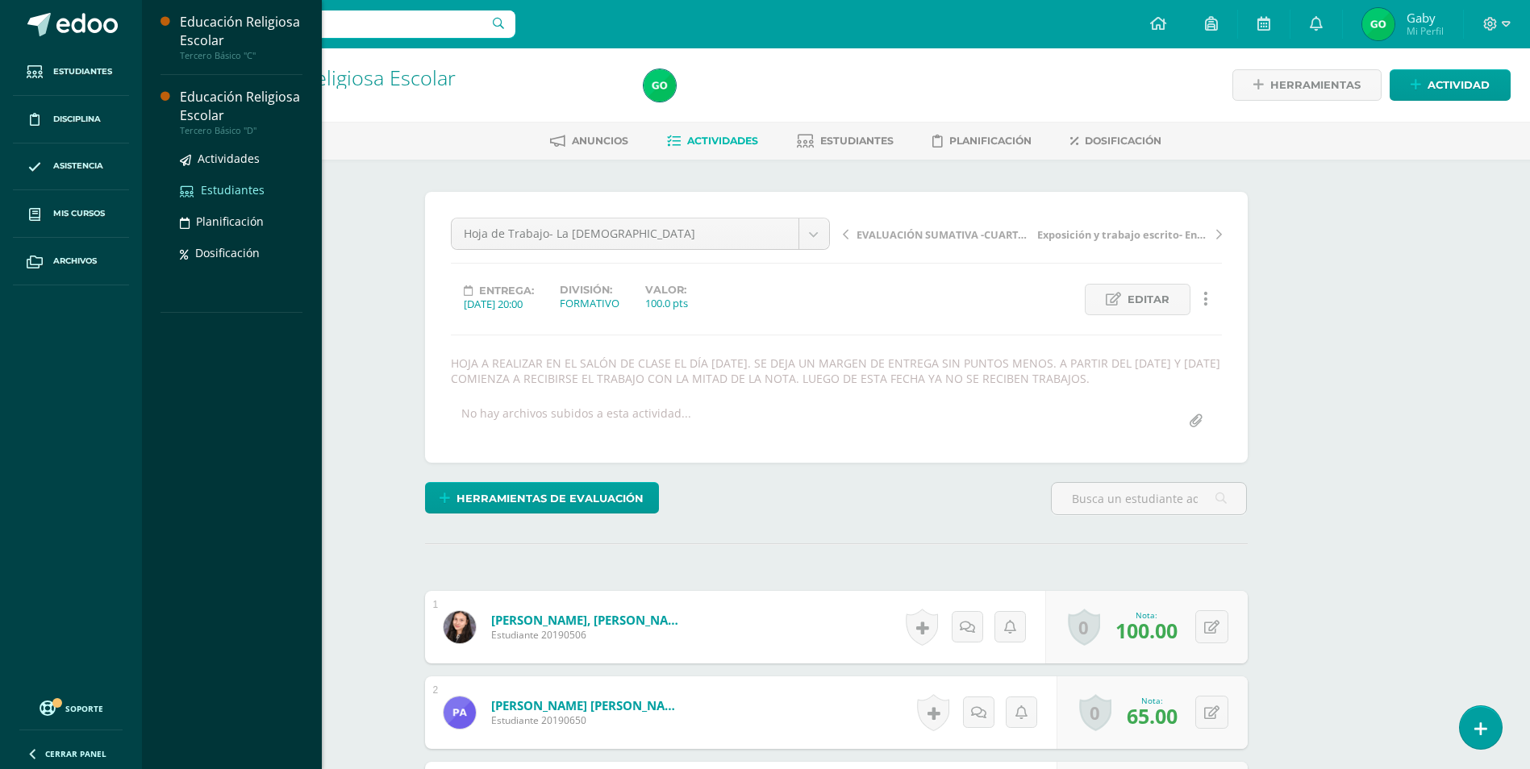
click at [231, 188] on span "Estudiantes" at bounding box center [233, 189] width 64 height 15
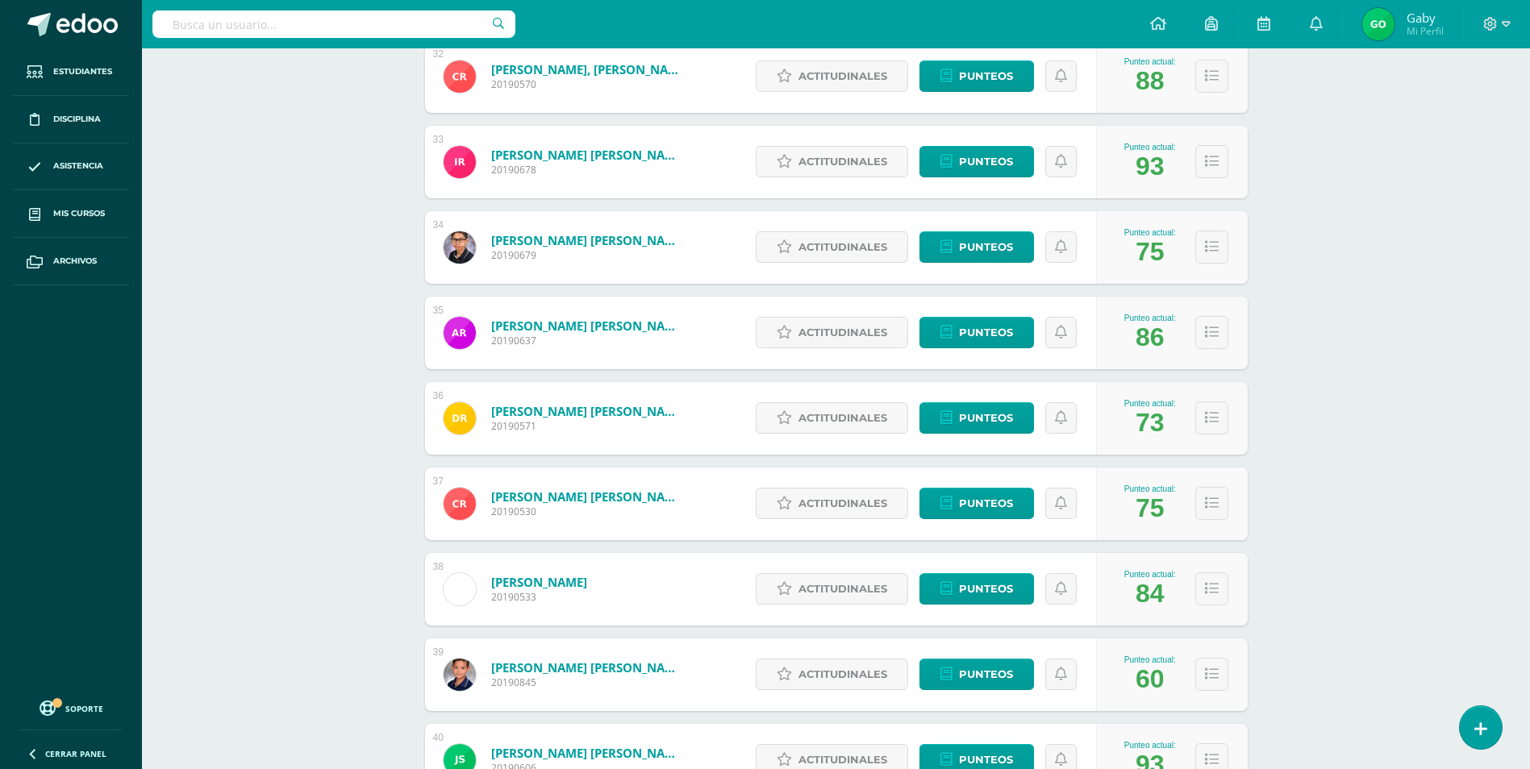
scroll to position [3089, 0]
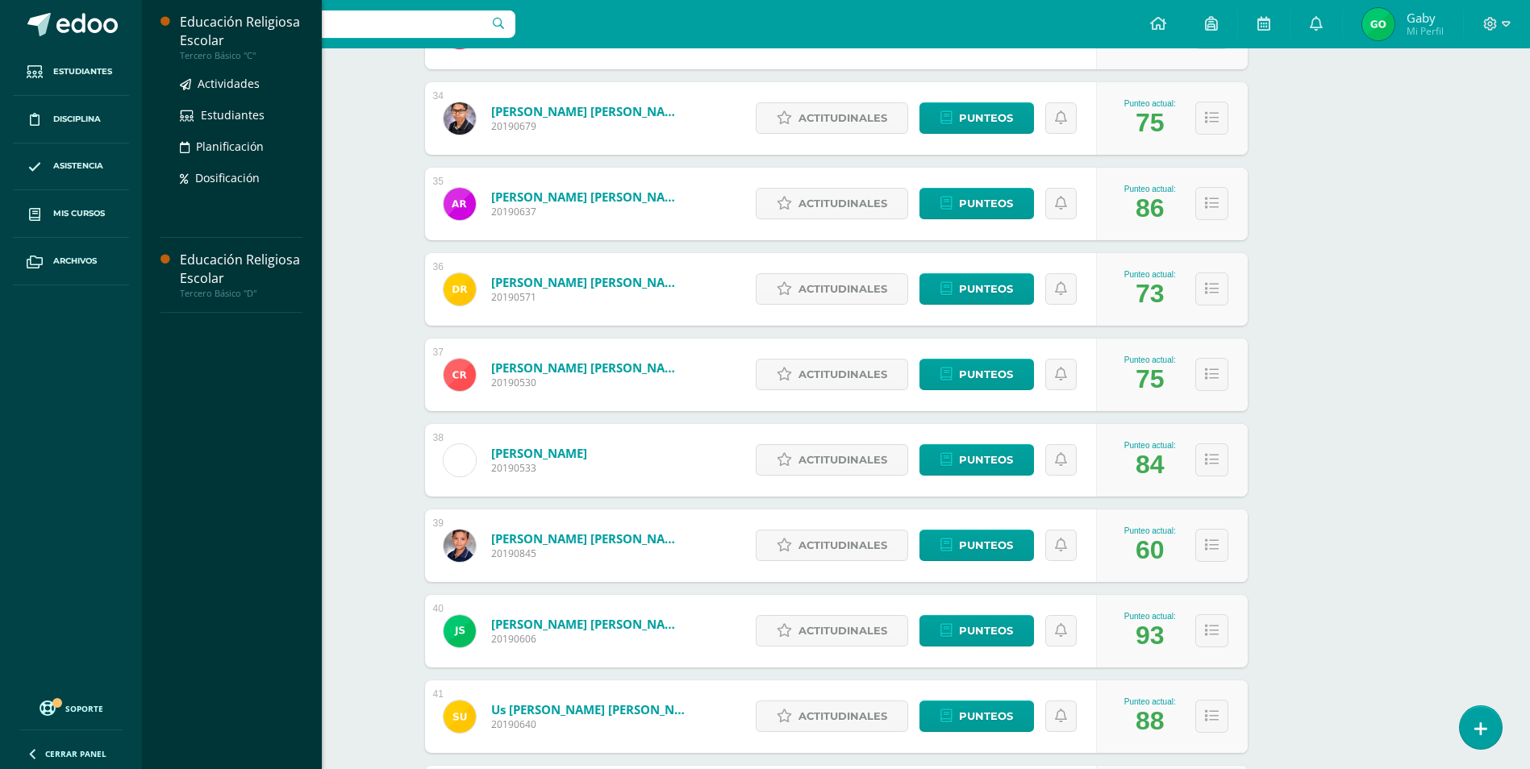
click at [228, 50] on div "Tercero Básico "C"" at bounding box center [241, 55] width 123 height 11
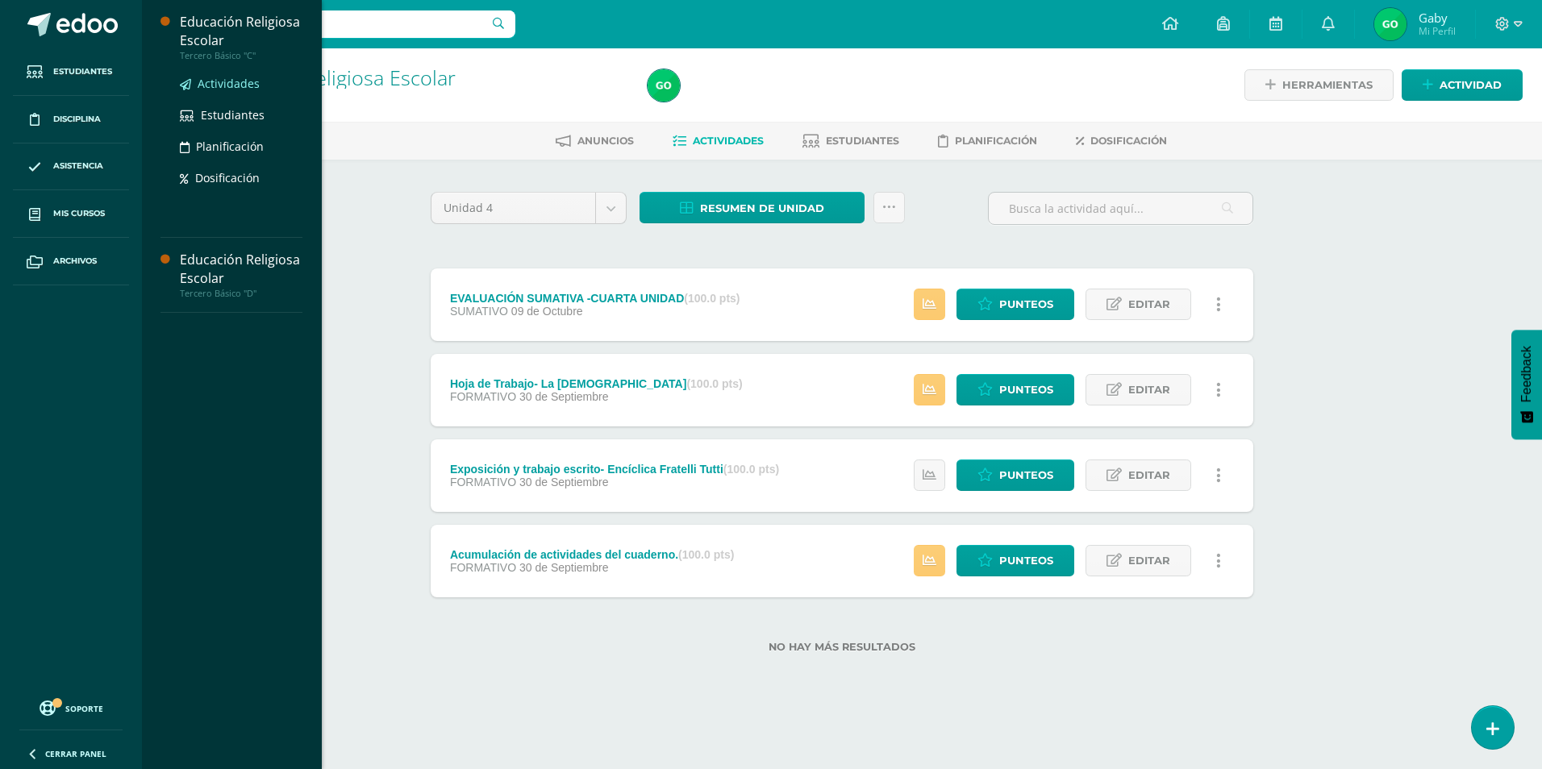
click at [259, 86] on link "Actividades" at bounding box center [241, 83] width 123 height 19
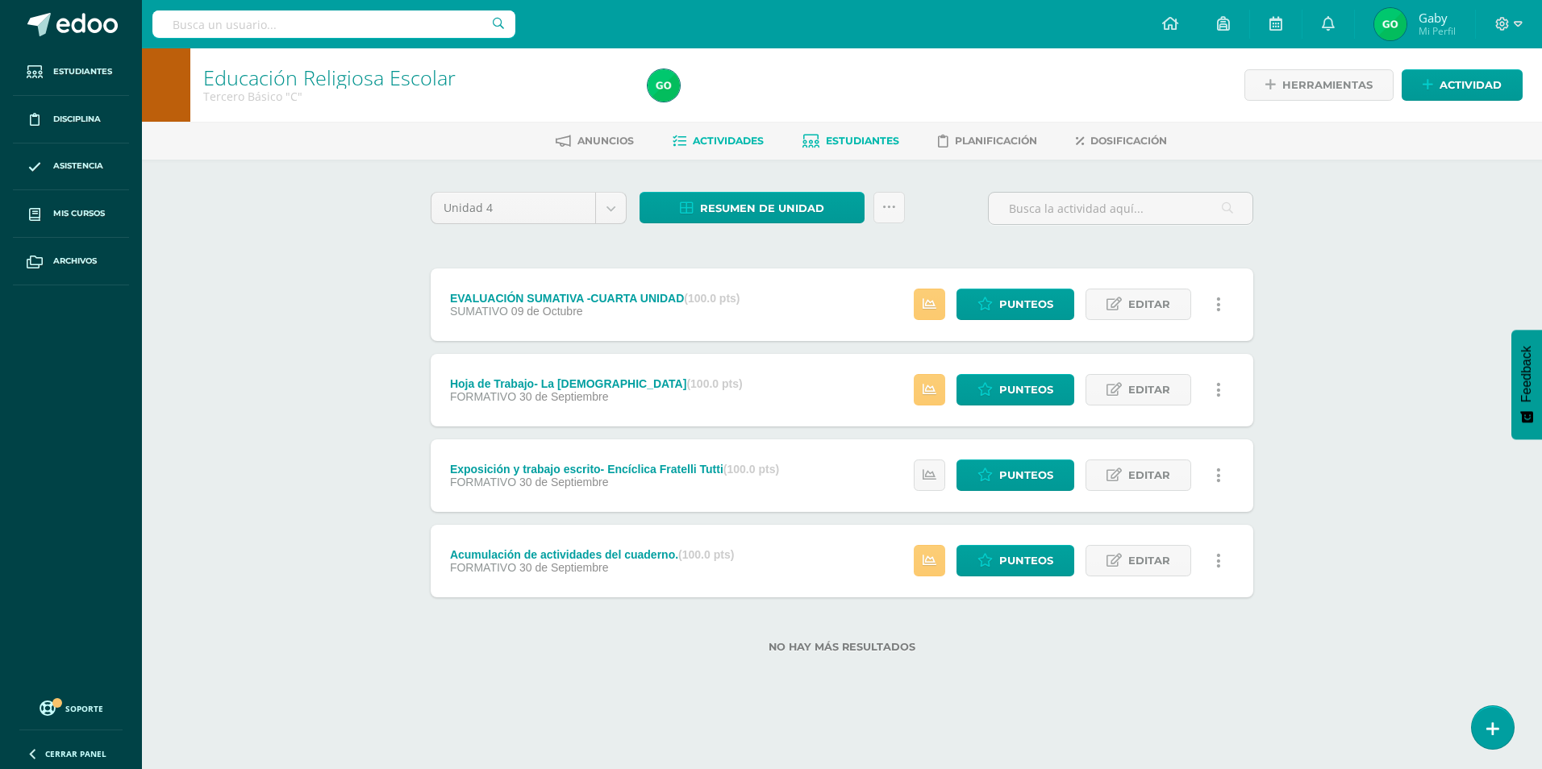
click at [839, 138] on span "Estudiantes" at bounding box center [862, 141] width 73 height 12
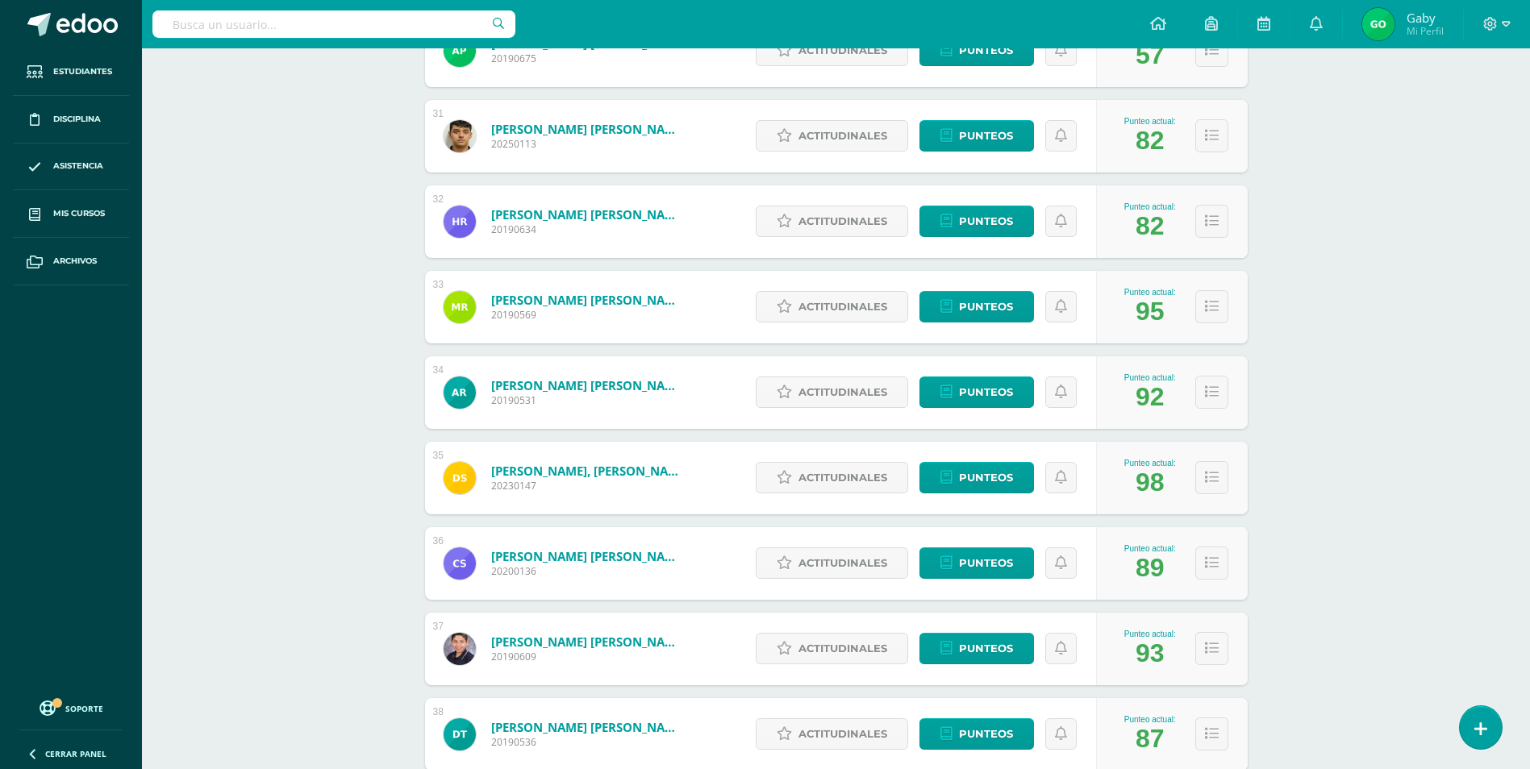
scroll to position [2787, 0]
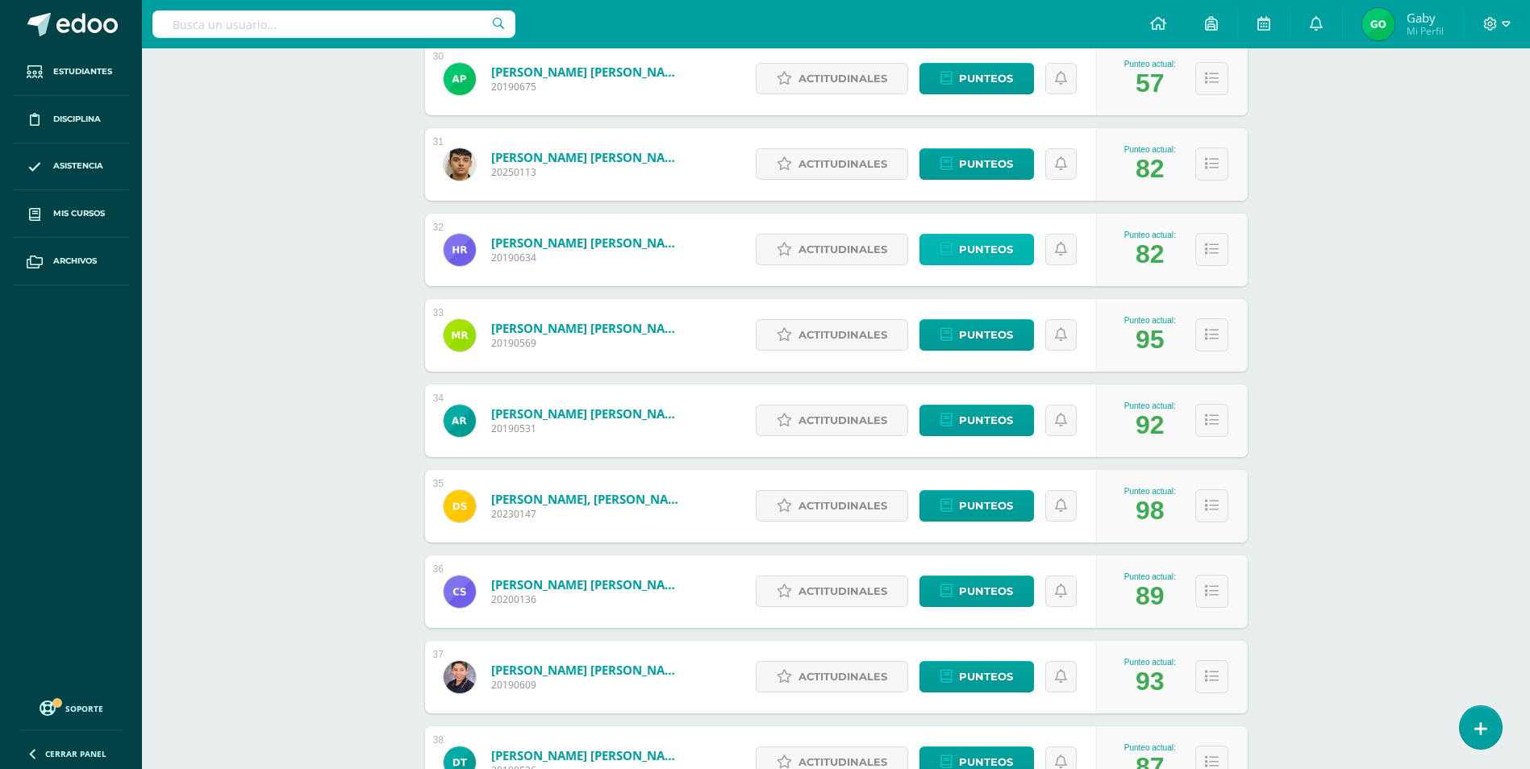
click at [989, 258] on span "Punteos" at bounding box center [986, 250] width 54 height 30
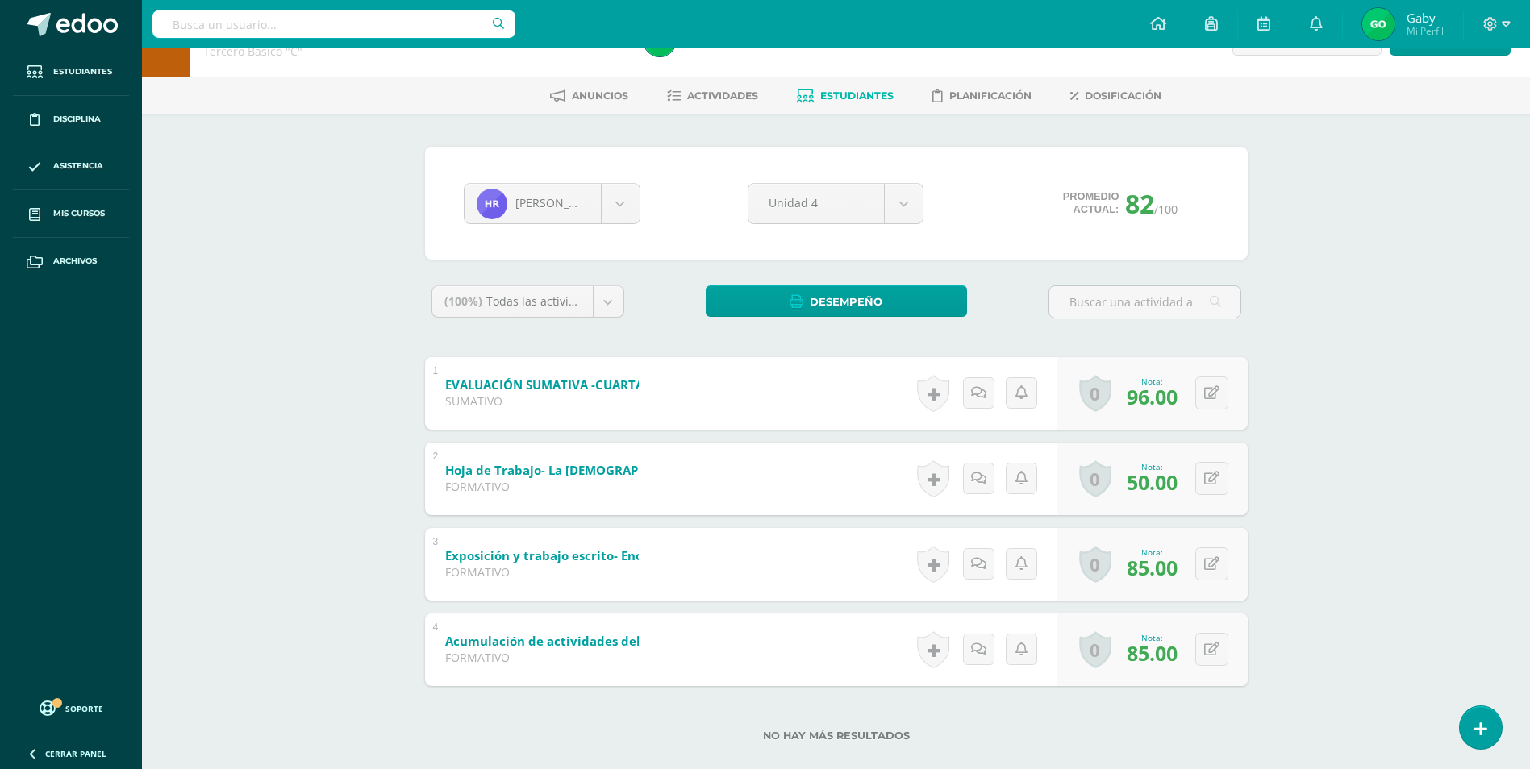
scroll to position [69, 0]
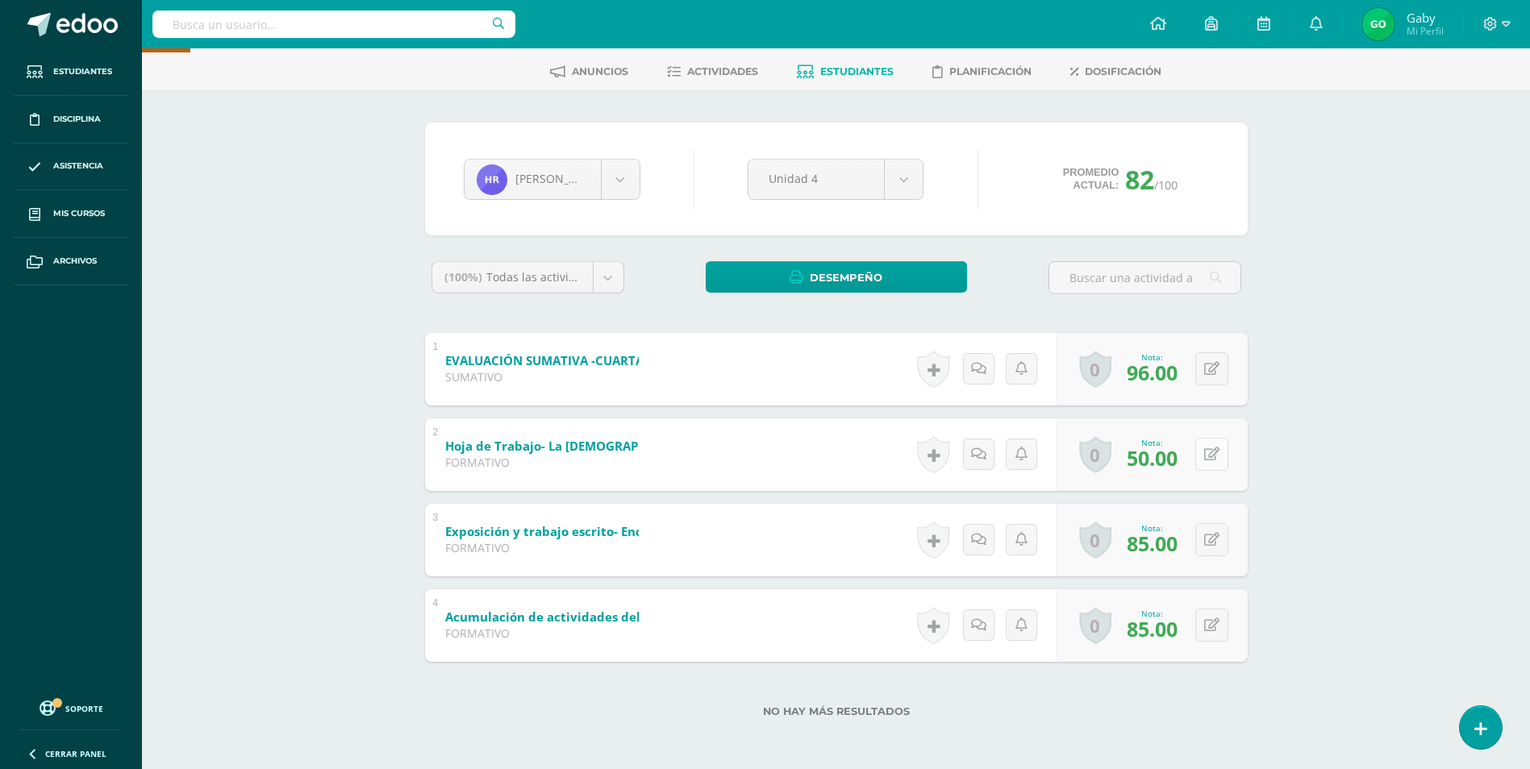
click at [1218, 450] on button at bounding box center [1211, 454] width 33 height 33
type input "60"
click at [1182, 450] on link at bounding box center [1180, 459] width 32 height 32
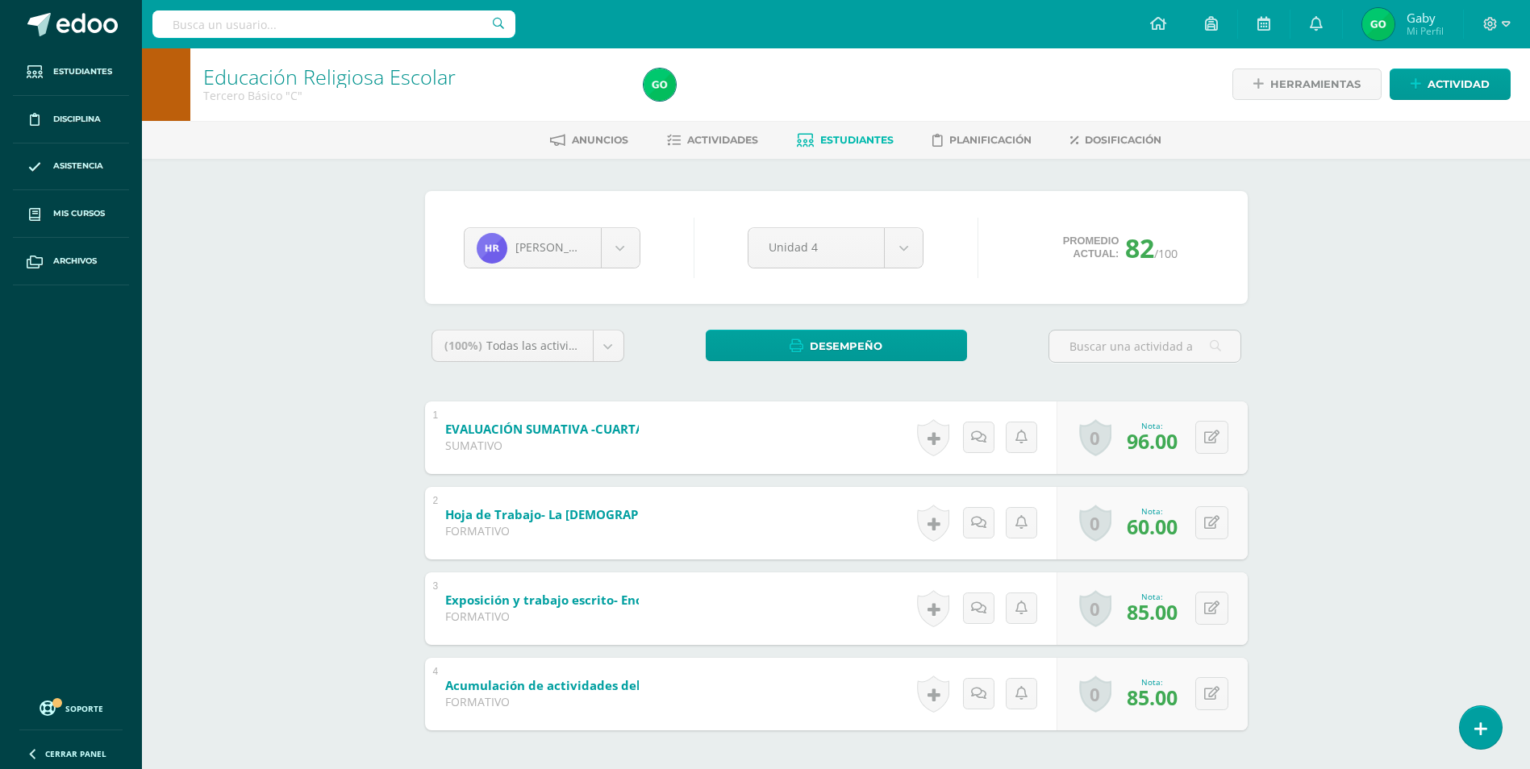
scroll to position [0, 0]
click at [1214, 525] on icon at bounding box center [1222, 524] width 16 height 14
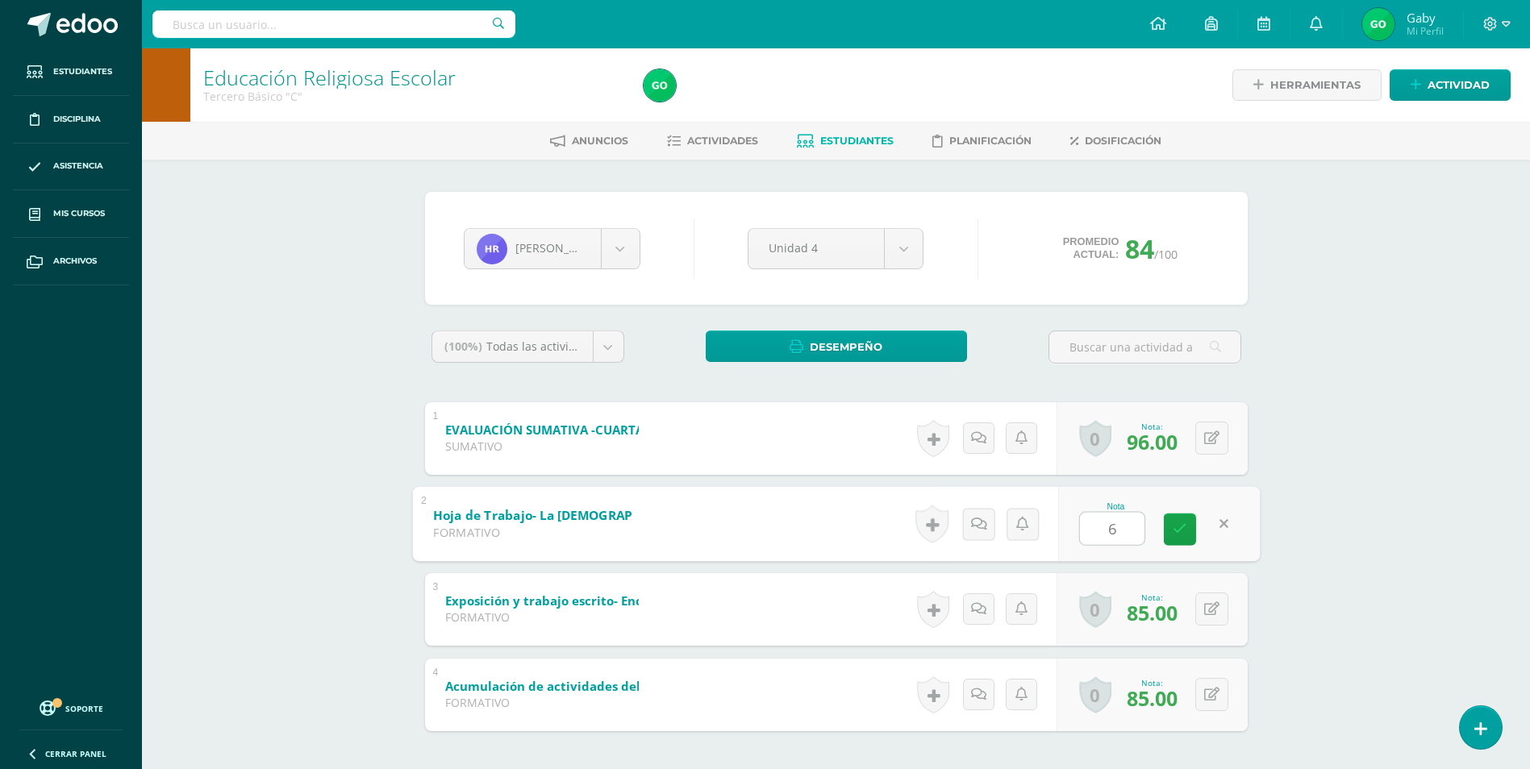
type input "65"
click at [1188, 535] on link at bounding box center [1180, 529] width 32 height 32
click at [1218, 523] on button at bounding box center [1211, 523] width 33 height 33
type input "5"
type input "60"
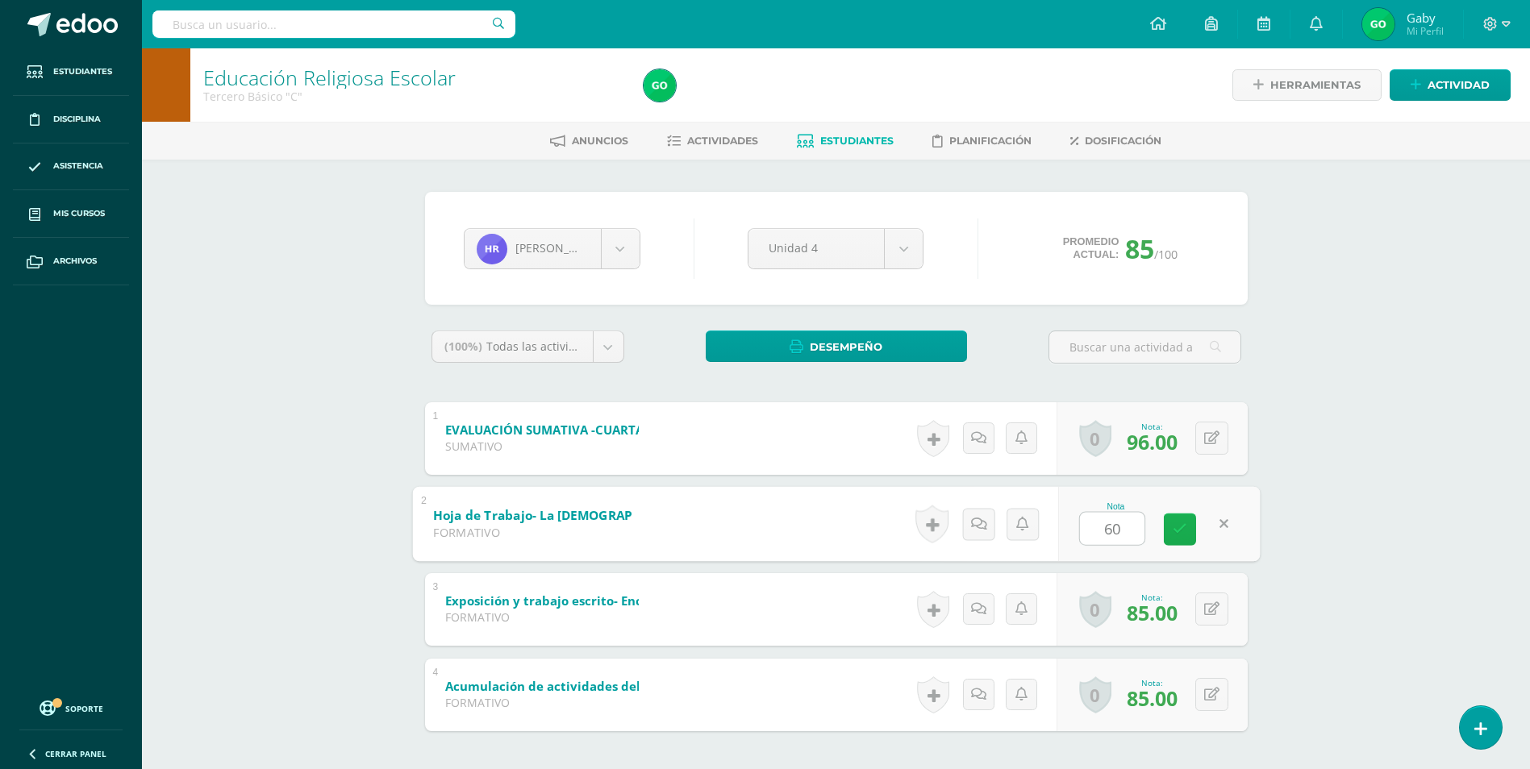
click at [1176, 531] on icon at bounding box center [1179, 529] width 15 height 14
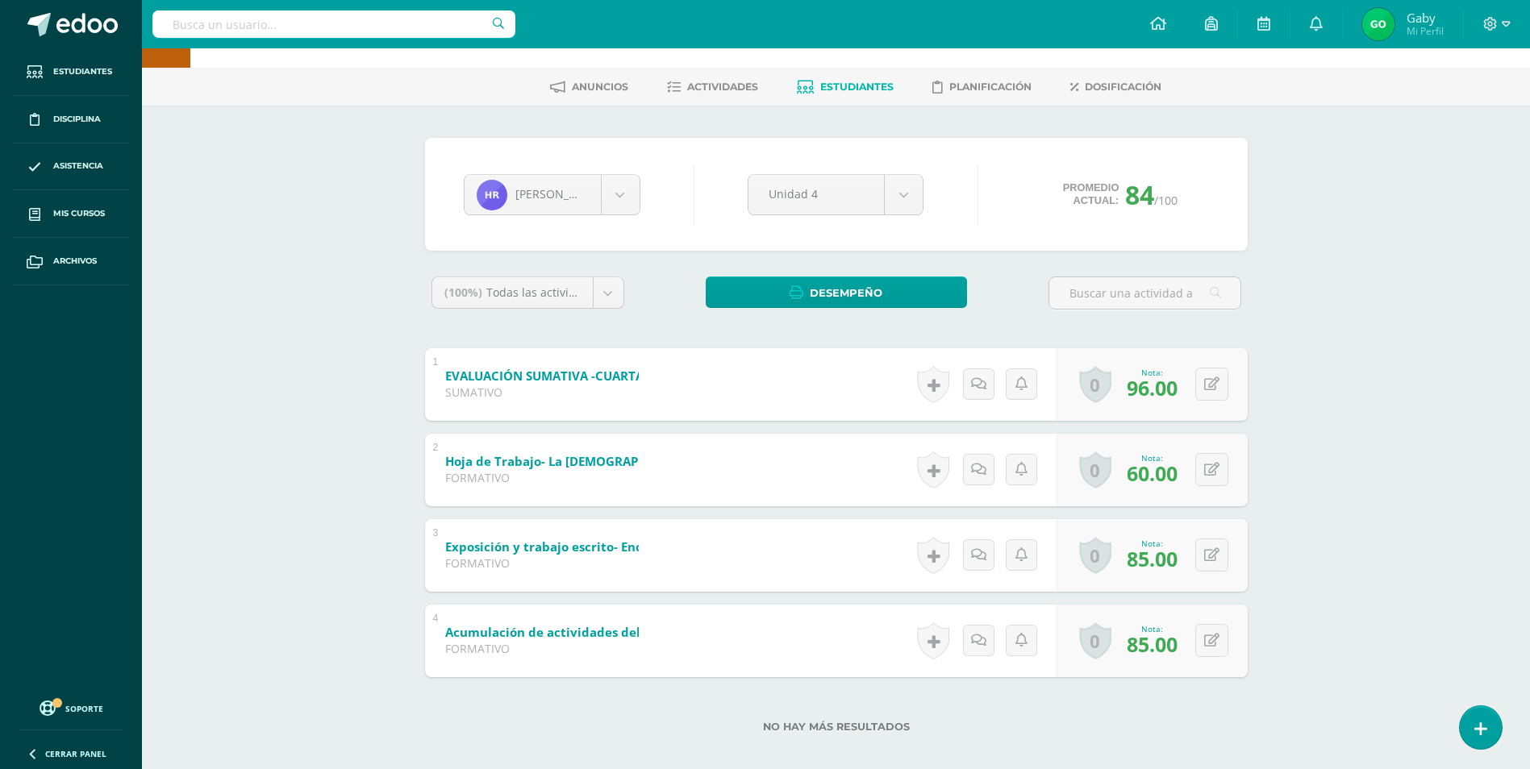
scroll to position [69, 0]
